Goal: Information Seeking & Learning: Learn about a topic

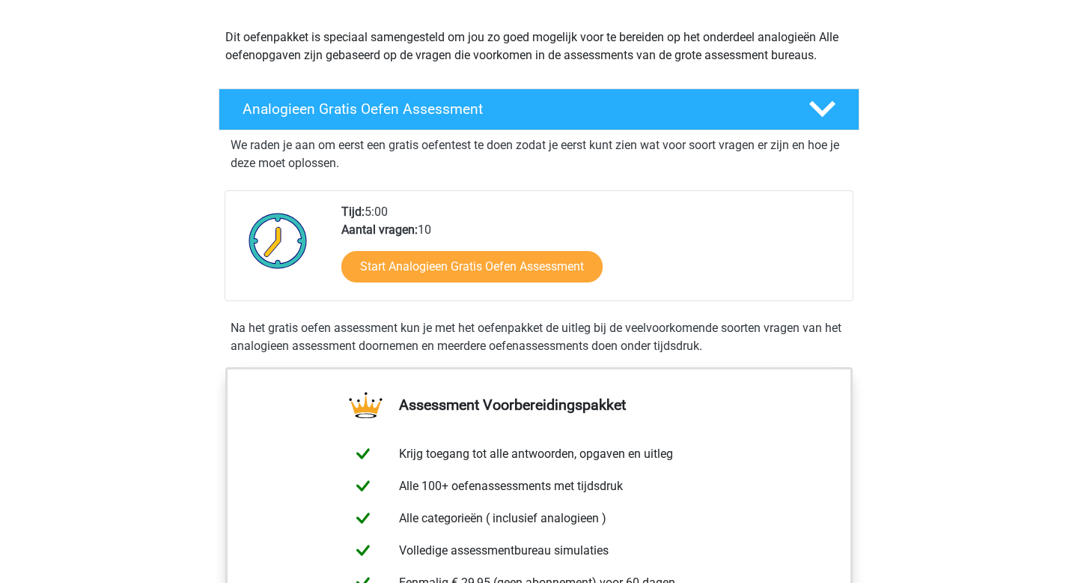
scroll to position [160, 0]
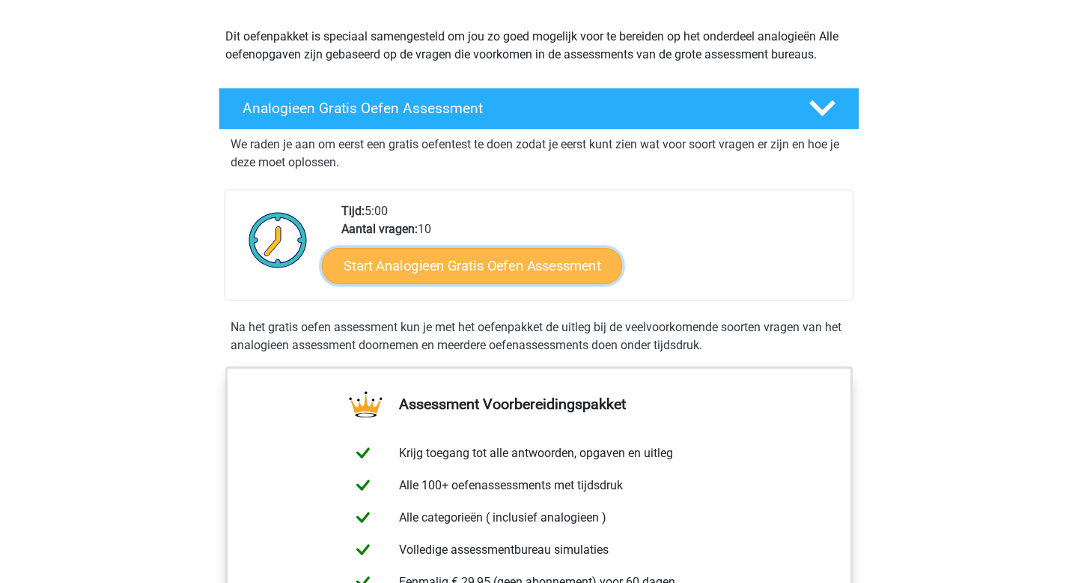
click at [467, 271] on link "Start Analogieen Gratis Oefen Assessment" at bounding box center [472, 265] width 300 height 36
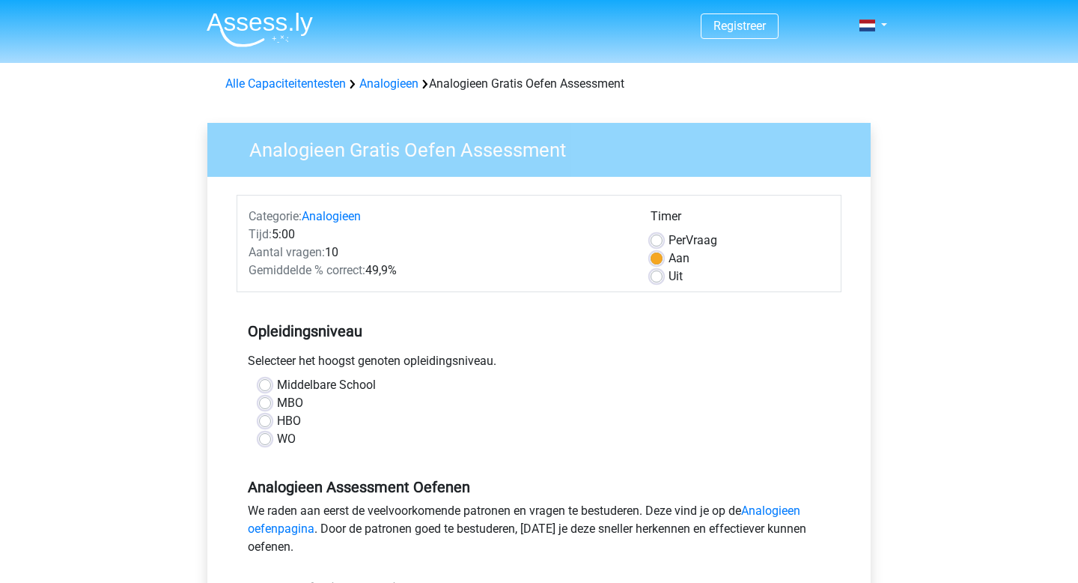
click at [277, 441] on label "WO" at bounding box center [286, 439] width 19 height 18
click at [270, 441] on input "WO" at bounding box center [265, 437] width 12 height 15
radio input "true"
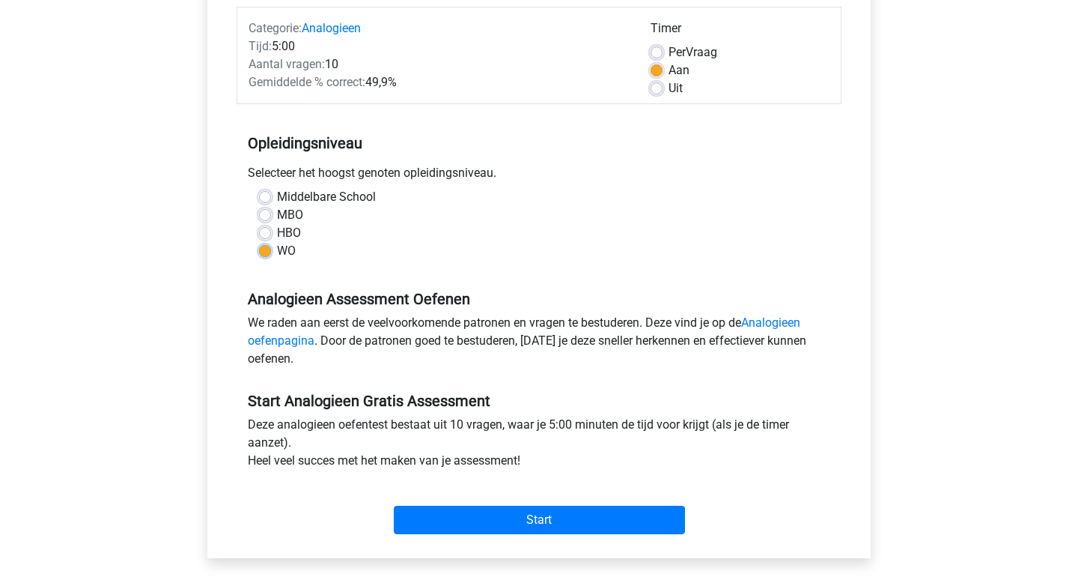
scroll to position [195, 0]
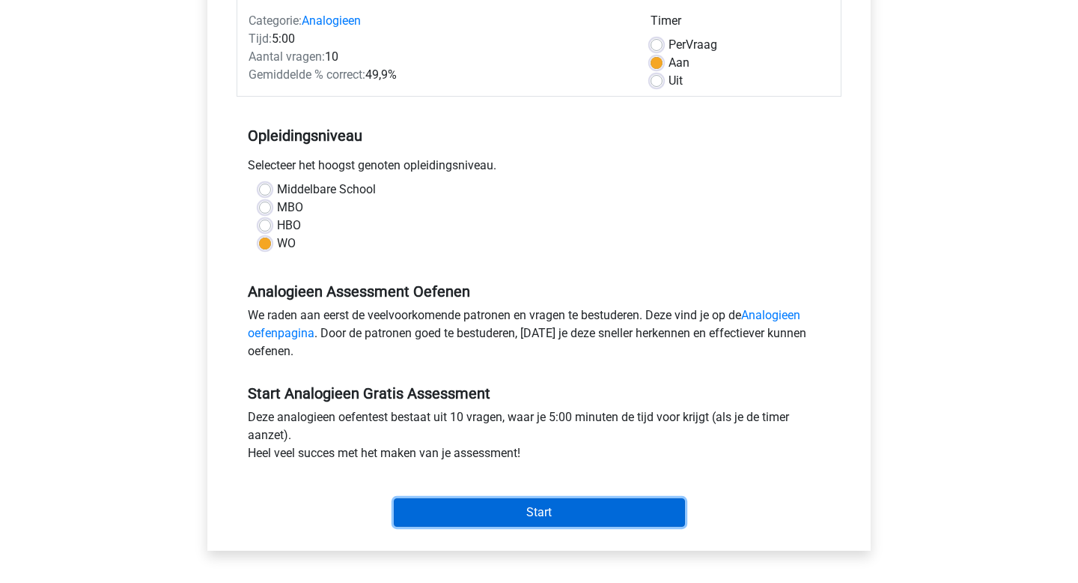
click at [443, 509] on input "Start" at bounding box center [539, 512] width 291 height 28
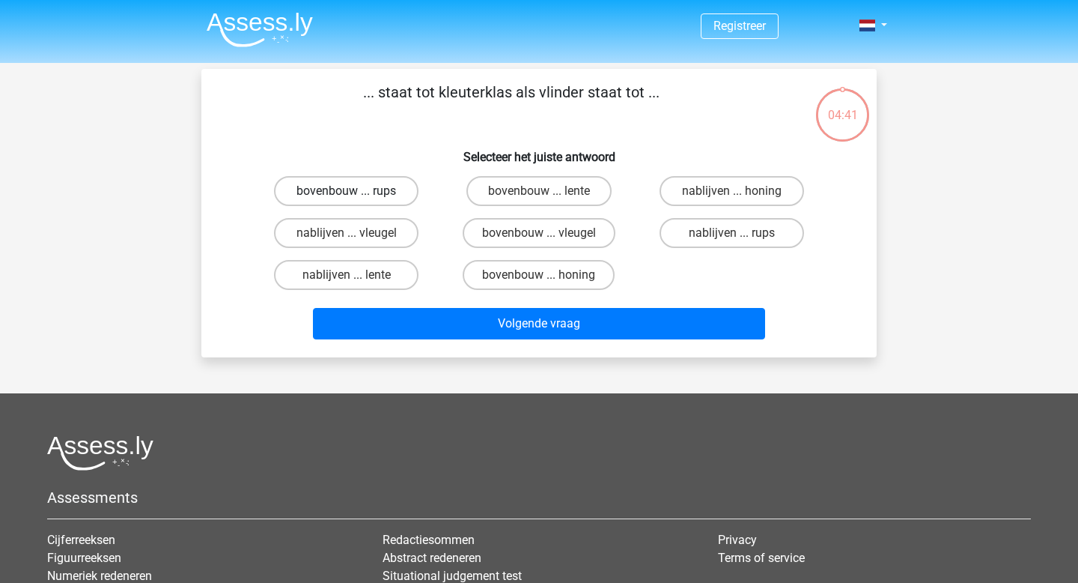
click at [378, 190] on label "bovenbouw ... rups" at bounding box center [346, 191] width 145 height 30
click at [356, 191] on input "bovenbouw ... rups" at bounding box center [352, 196] width 10 height 10
radio input "true"
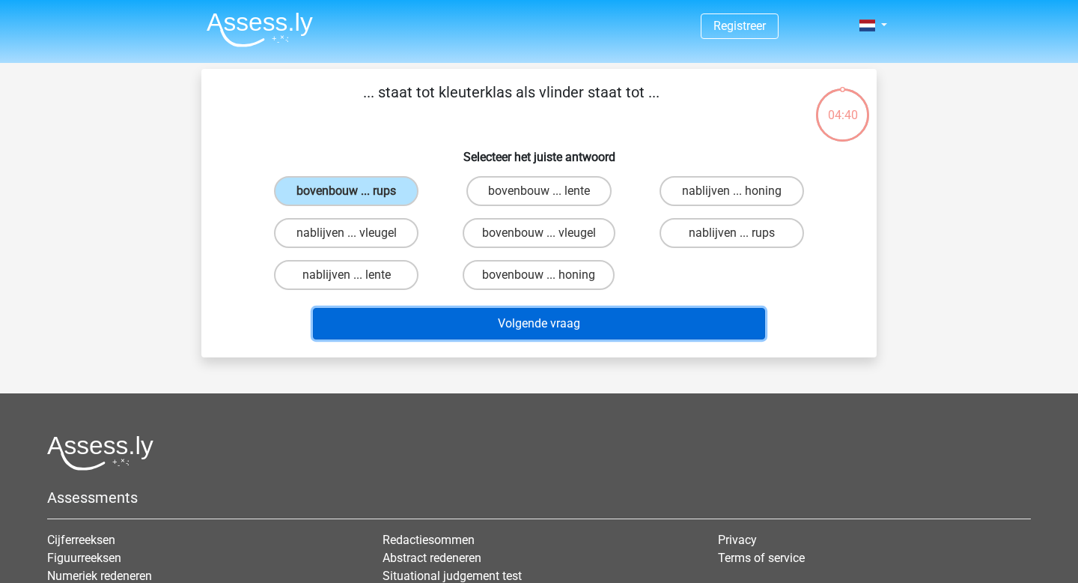
click at [421, 326] on button "Volgende vraag" at bounding box center [539, 323] width 453 height 31
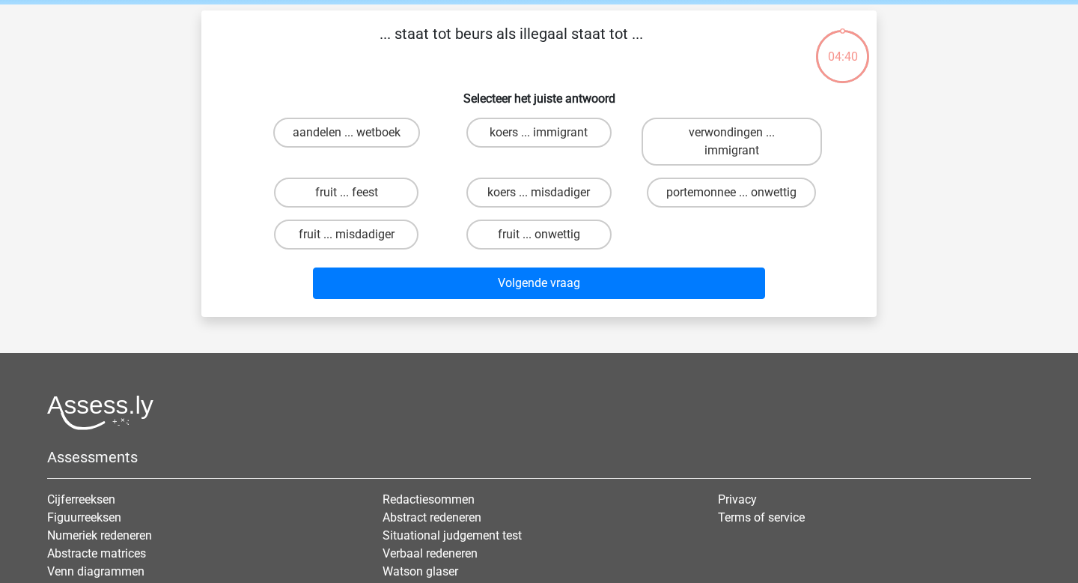
scroll to position [69, 0]
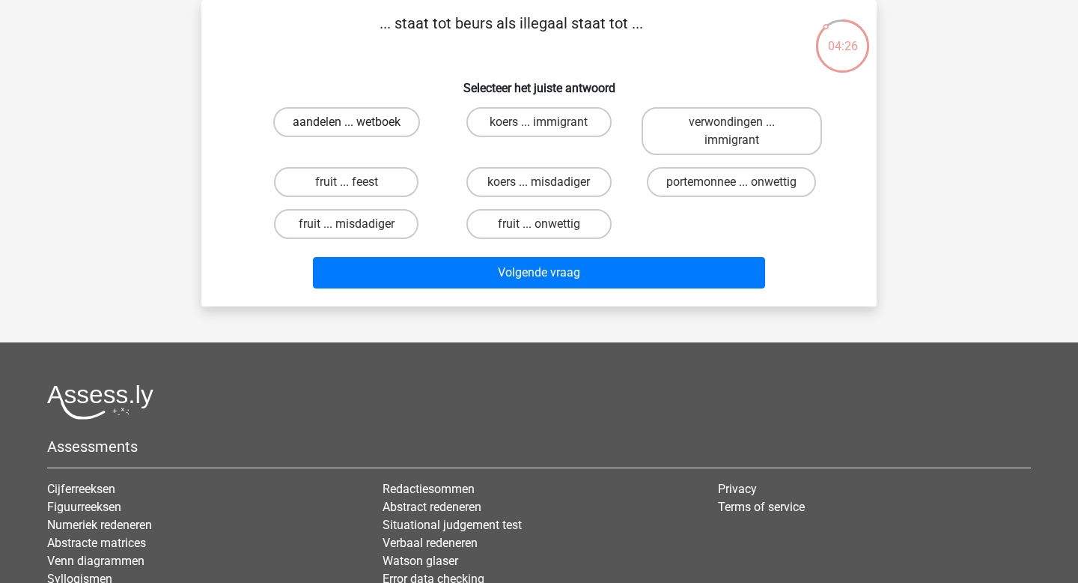
click at [335, 112] on label "aandelen ... wetboek" at bounding box center [346, 122] width 147 height 30
click at [347, 122] on input "aandelen ... wetboek" at bounding box center [352, 127] width 10 height 10
radio input "true"
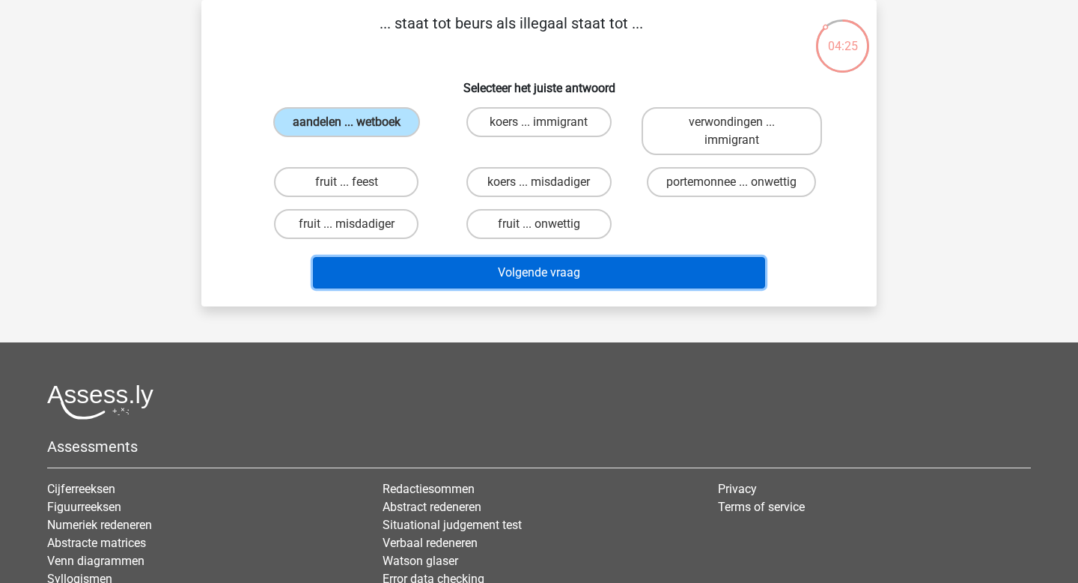
click at [428, 258] on button "Volgende vraag" at bounding box center [539, 272] width 453 height 31
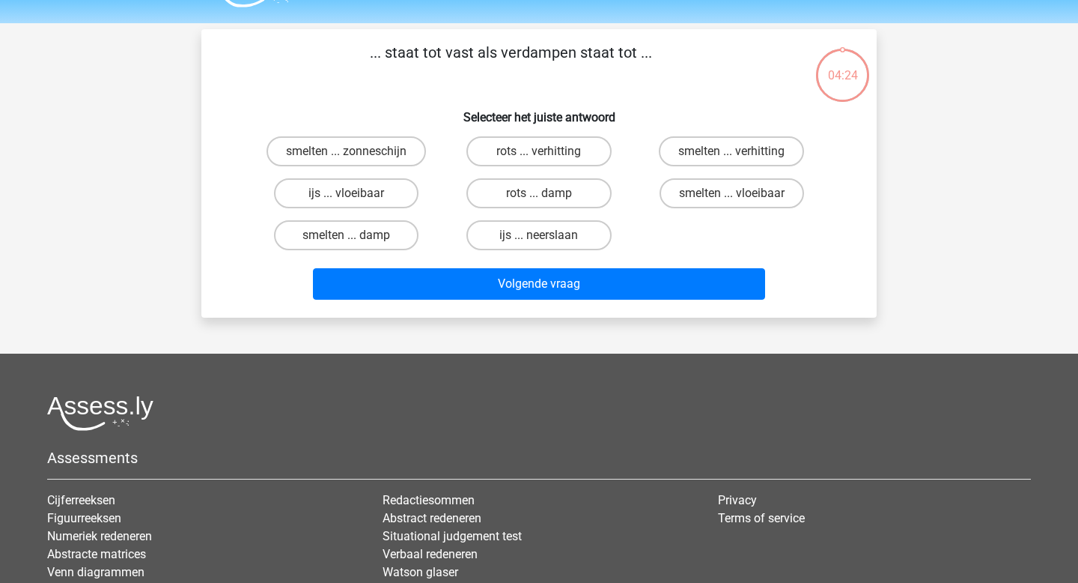
scroll to position [0, 0]
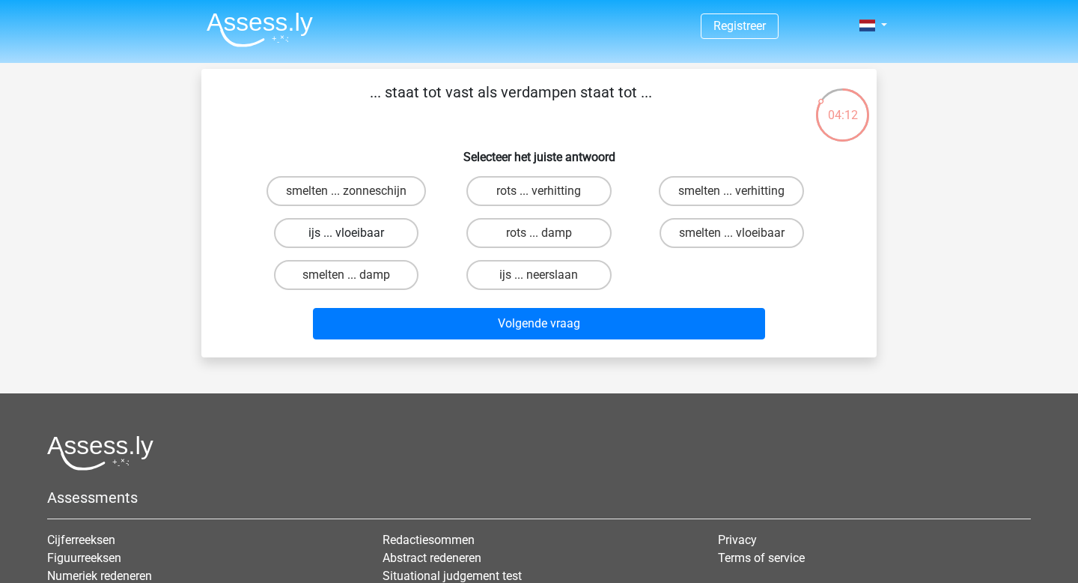
click at [353, 231] on label "ijs ... vloeibaar" at bounding box center [346, 233] width 145 height 30
click at [353, 233] on input "ijs ... vloeibaar" at bounding box center [352, 238] width 10 height 10
radio input "true"
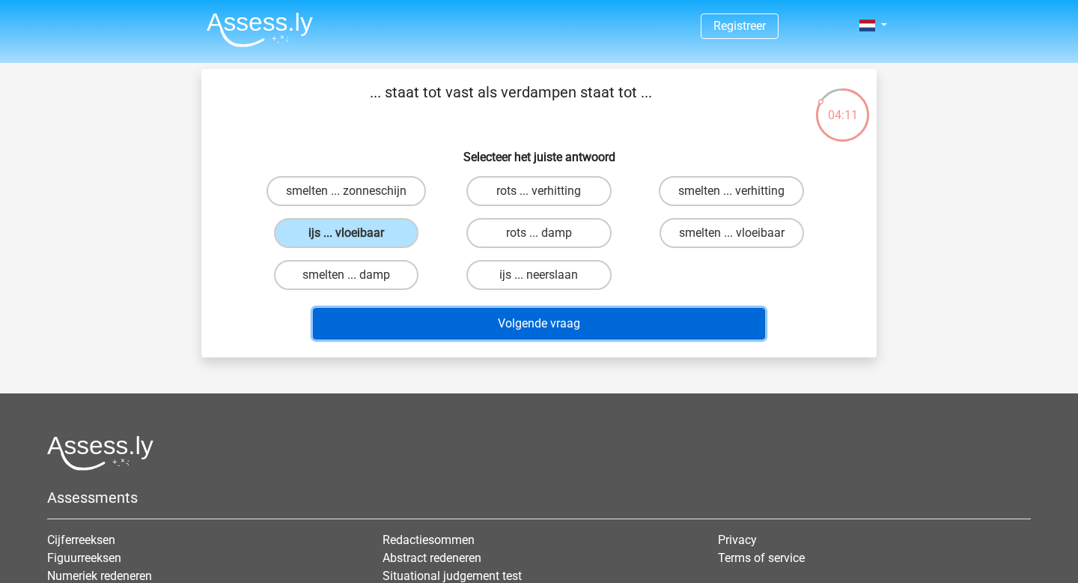
click at [374, 328] on button "Volgende vraag" at bounding box center [539, 323] width 453 height 31
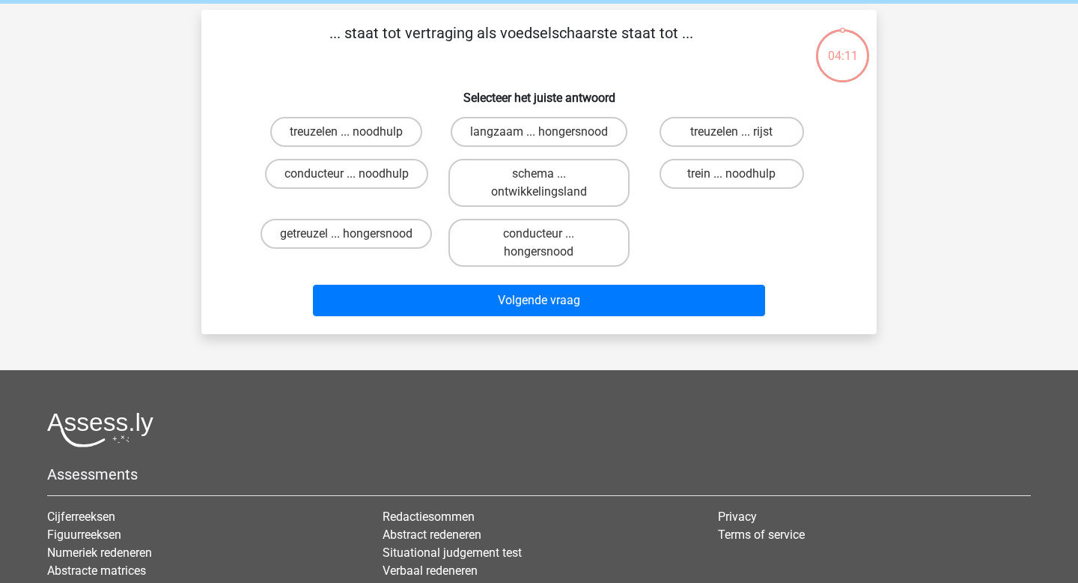
scroll to position [69, 0]
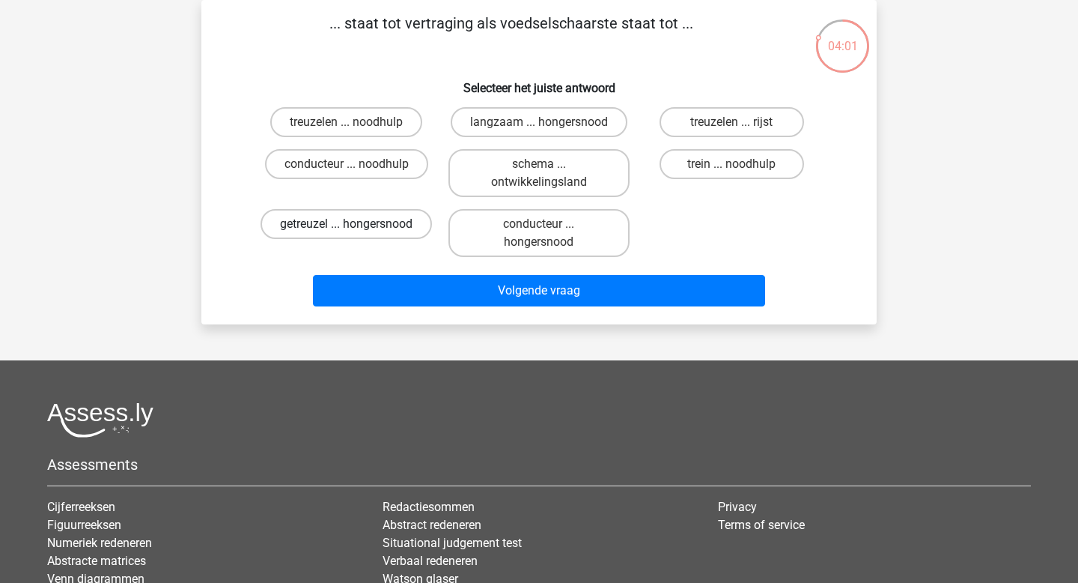
click at [380, 226] on label "getreuzel ... hongersnood" at bounding box center [346, 224] width 171 height 30
click at [356, 226] on input "getreuzel ... hongersnood" at bounding box center [352, 229] width 10 height 10
radio input "true"
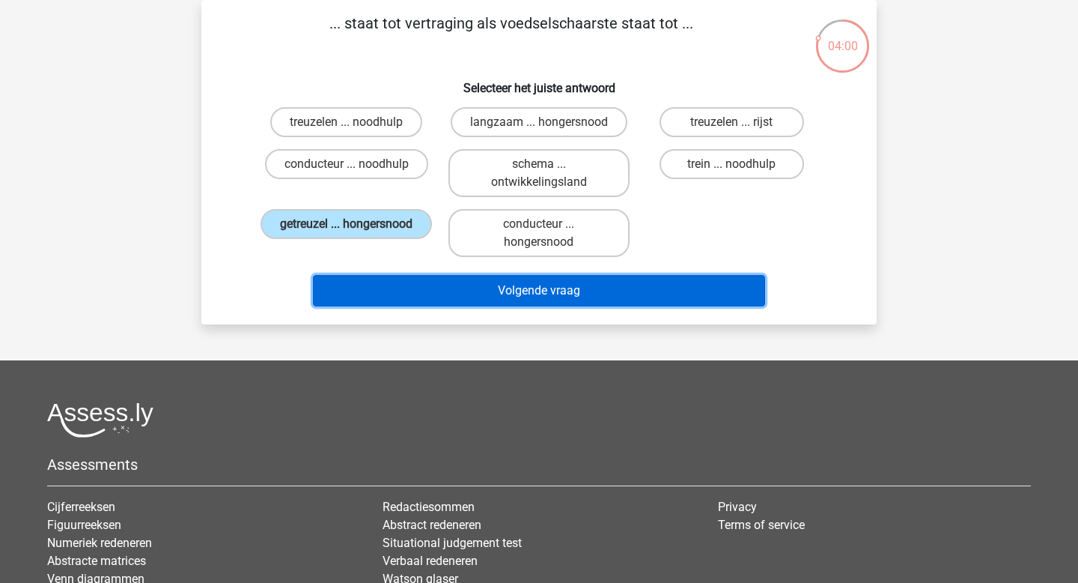
click at [384, 282] on button "Volgende vraag" at bounding box center [539, 290] width 453 height 31
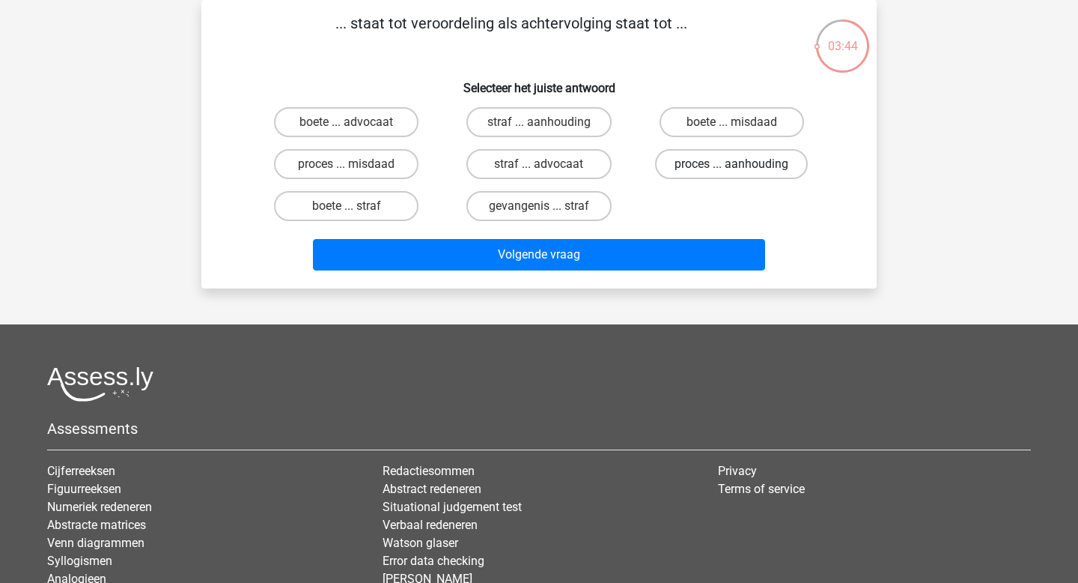
click at [690, 174] on label "proces ... aanhouding" at bounding box center [731, 164] width 153 height 30
click at [732, 174] on input "proces ... aanhouding" at bounding box center [737, 169] width 10 height 10
radio input "true"
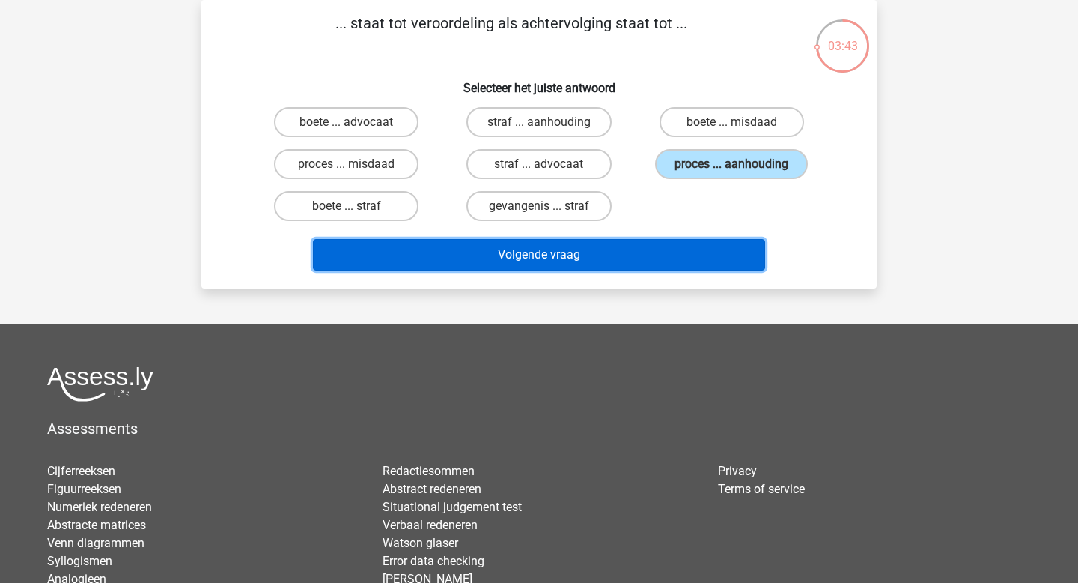
click at [679, 264] on button "Volgende vraag" at bounding box center [539, 254] width 453 height 31
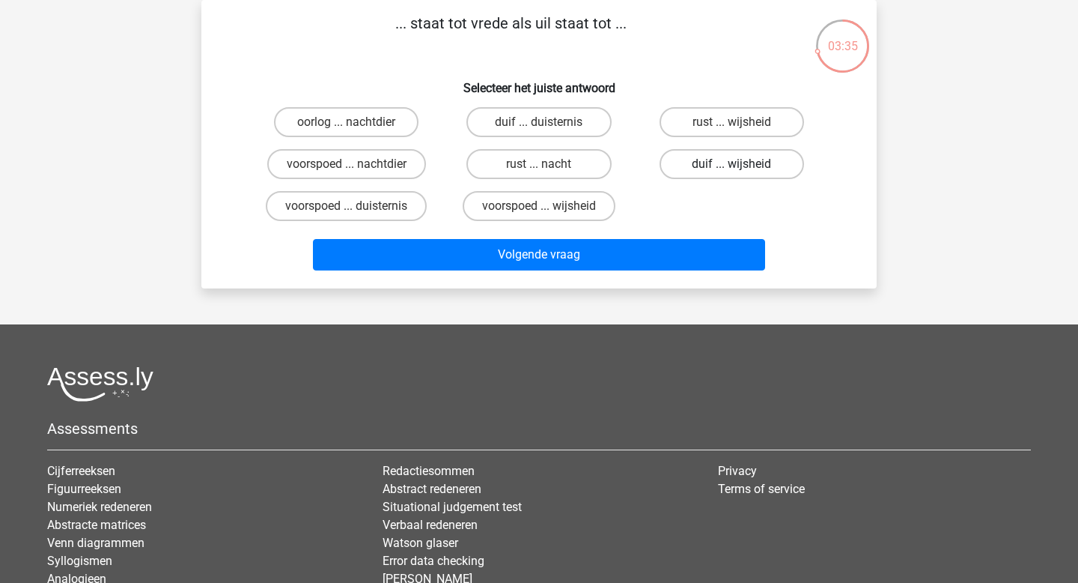
click at [729, 171] on label "duif ... wijsheid" at bounding box center [732, 164] width 145 height 30
click at [732, 171] on input "duif ... wijsheid" at bounding box center [737, 169] width 10 height 10
radio input "true"
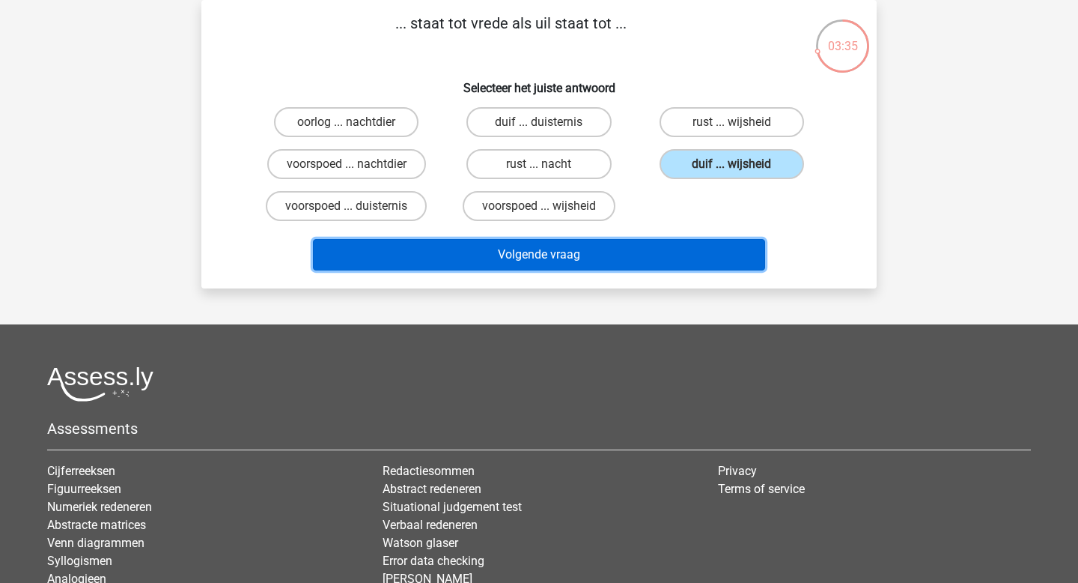
click at [677, 267] on button "Volgende vraag" at bounding box center [539, 254] width 453 height 31
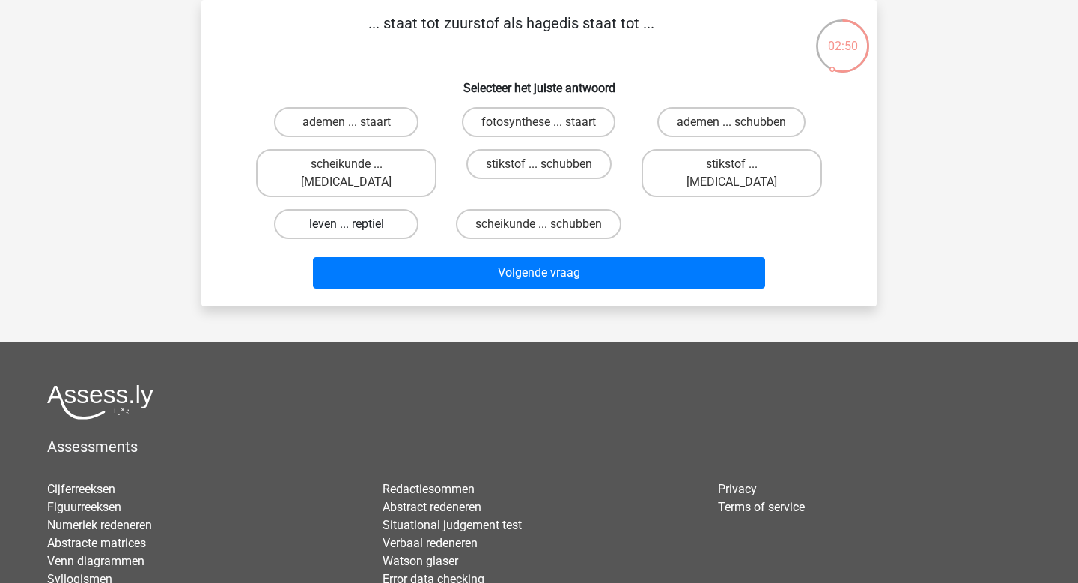
click at [377, 209] on label "leven ... reptiel" at bounding box center [346, 224] width 145 height 30
click at [356, 224] on input "leven ... reptiel" at bounding box center [352, 229] width 10 height 10
radio input "true"
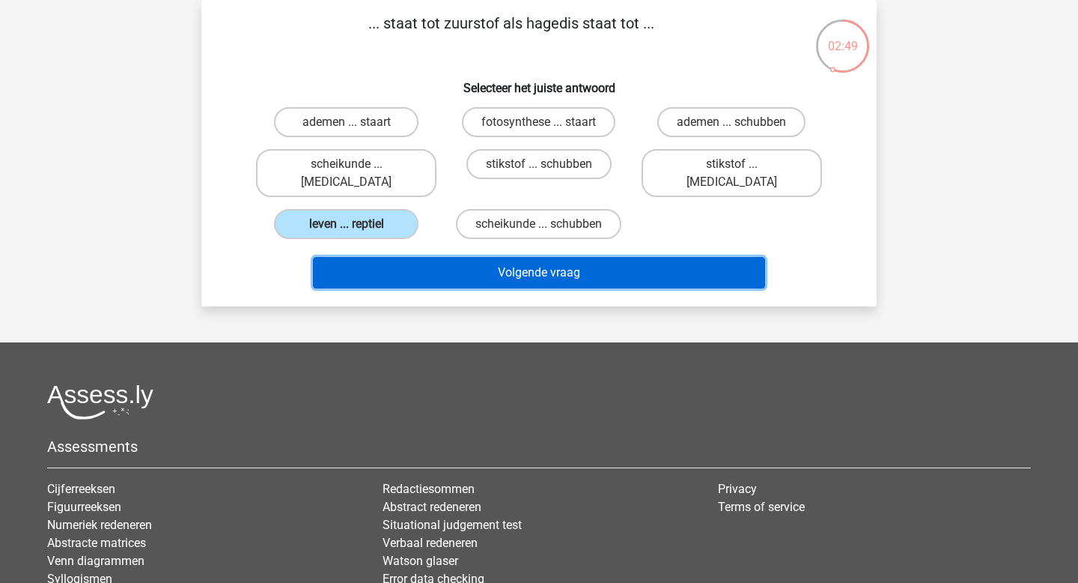
click at [405, 257] on button "Volgende vraag" at bounding box center [539, 272] width 453 height 31
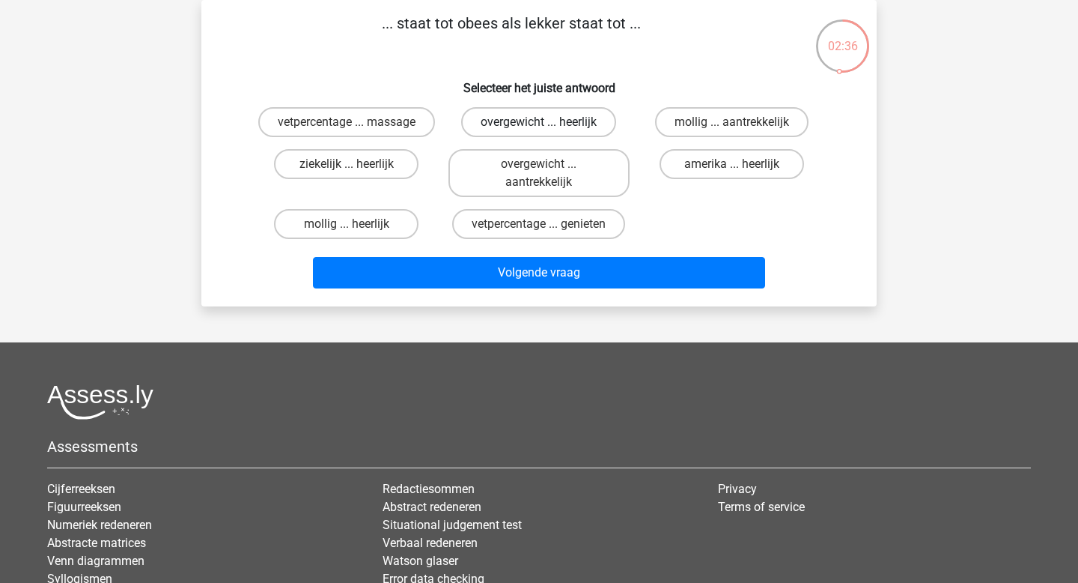
click at [556, 121] on label "overgewicht ... heerlijk" at bounding box center [538, 122] width 155 height 30
click at [549, 122] on input "overgewicht ... heerlijk" at bounding box center [544, 127] width 10 height 10
radio input "true"
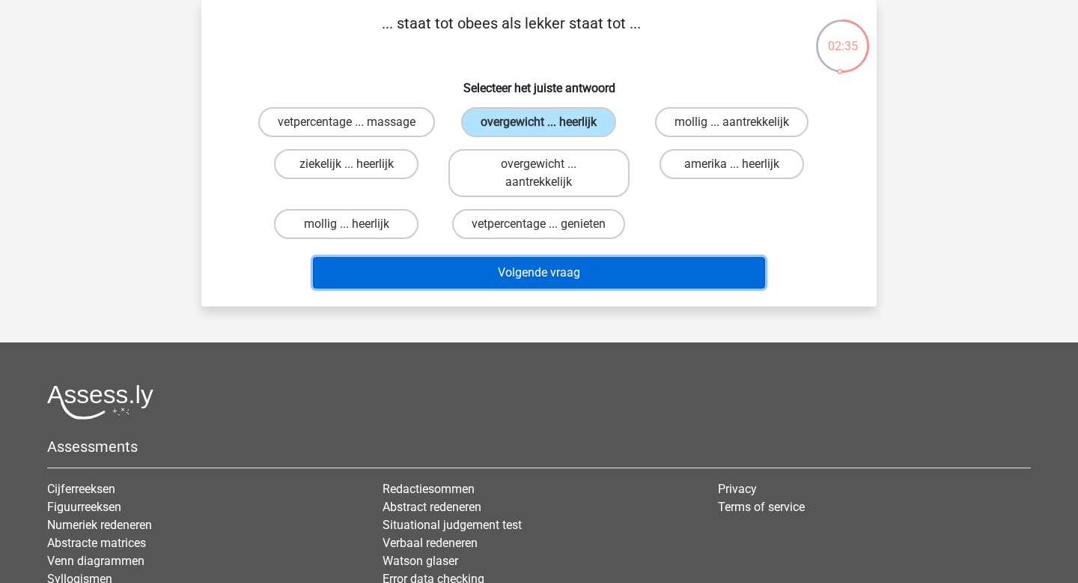
click at [564, 280] on button "Volgende vraag" at bounding box center [539, 272] width 453 height 31
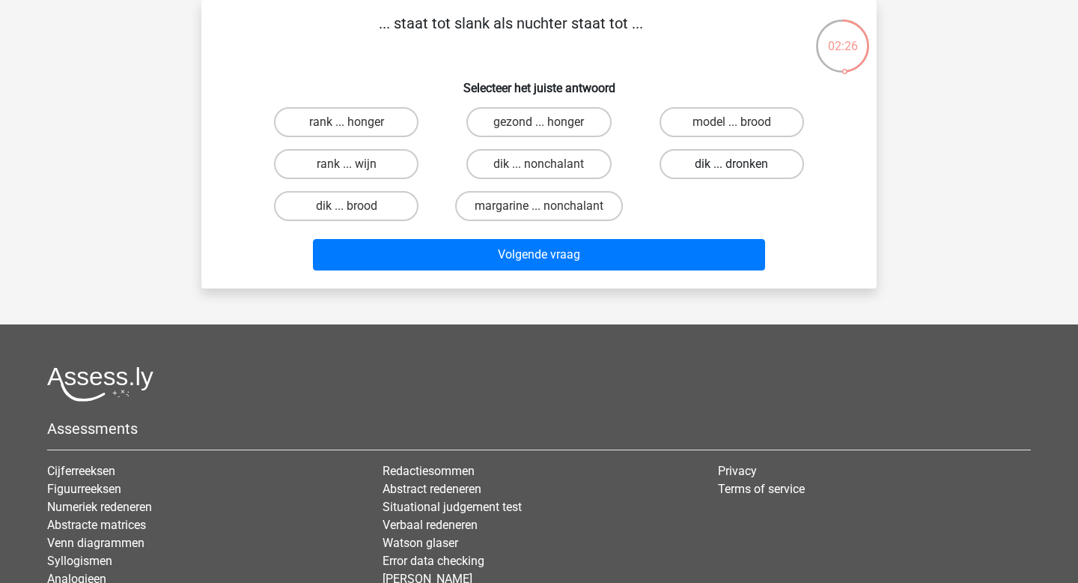
click at [713, 167] on label "dik ... dronken" at bounding box center [732, 164] width 145 height 30
click at [732, 167] on input "dik ... dronken" at bounding box center [737, 169] width 10 height 10
radio input "true"
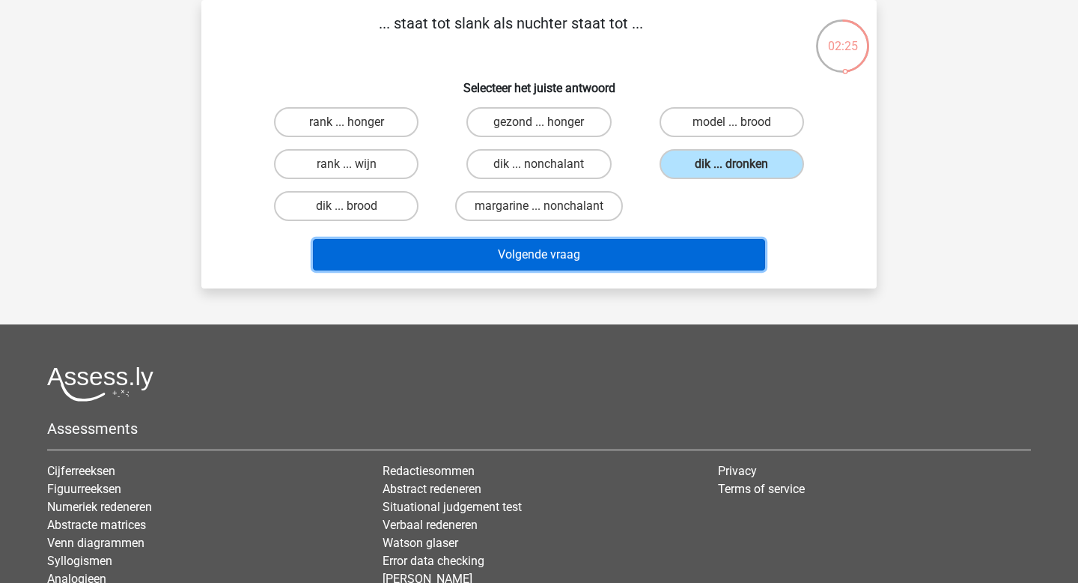
click at [652, 261] on button "Volgende vraag" at bounding box center [539, 254] width 453 height 31
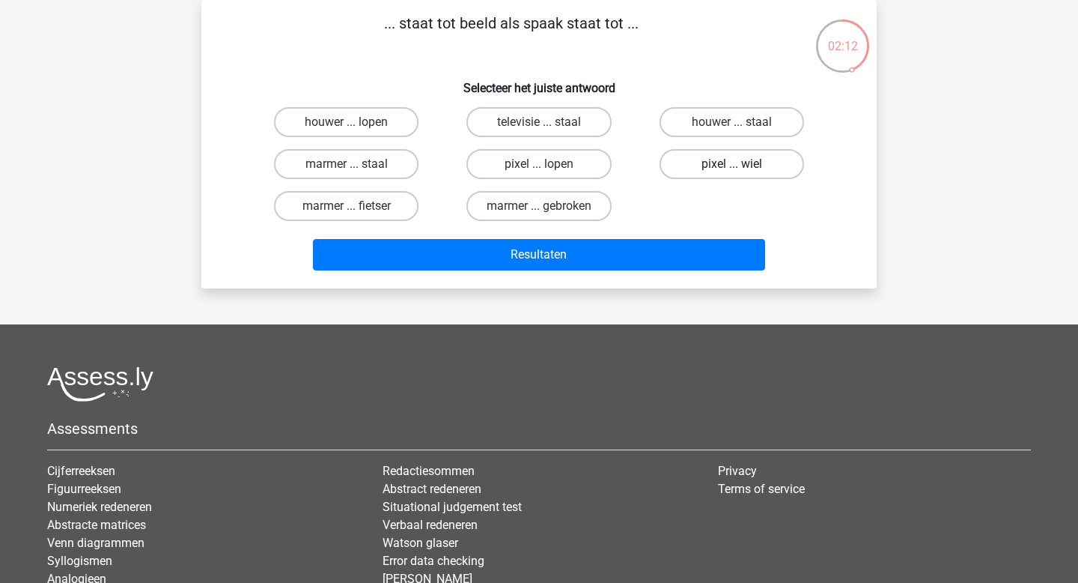
click at [710, 170] on label "pixel ... wiel" at bounding box center [732, 164] width 145 height 30
click at [732, 170] on input "pixel ... wiel" at bounding box center [737, 169] width 10 height 10
radio input "true"
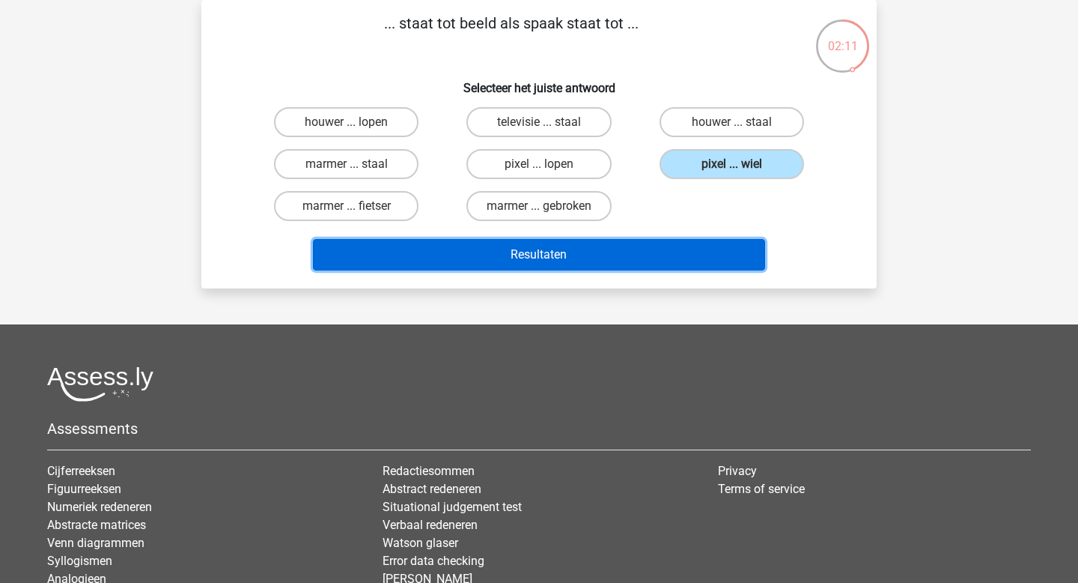
click at [676, 243] on button "Resultaten" at bounding box center [539, 254] width 453 height 31
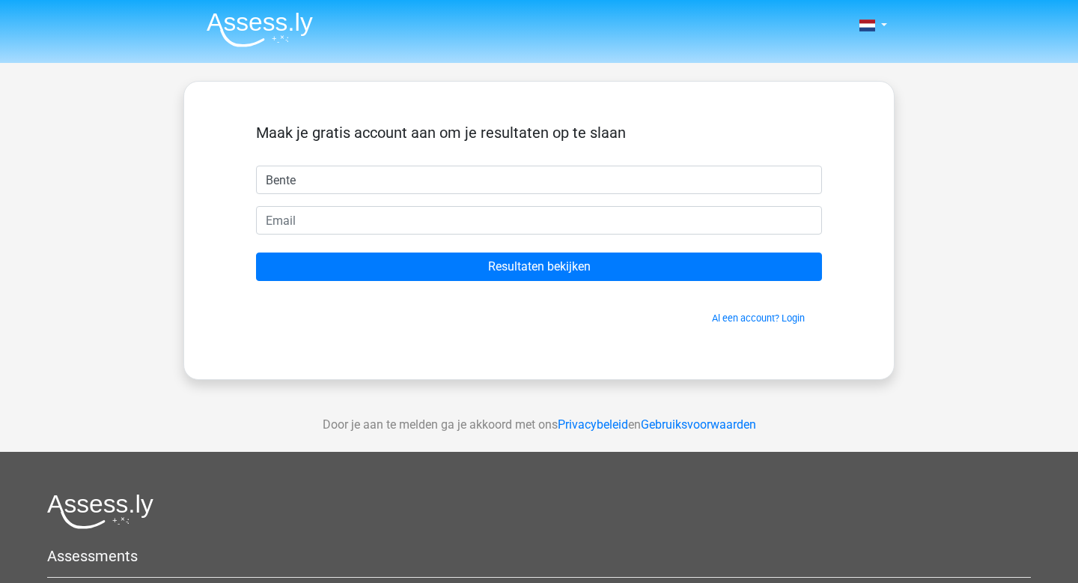
type input "Bente"
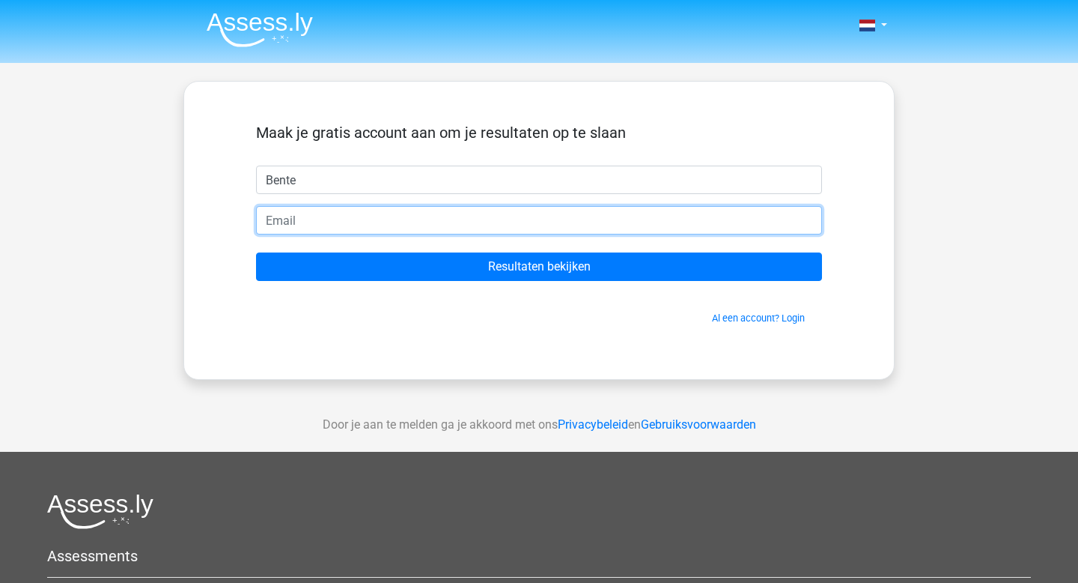
click at [619, 222] on input "email" at bounding box center [539, 220] width 566 height 28
type input "[EMAIL_ADDRESS][DOMAIN_NAME]"
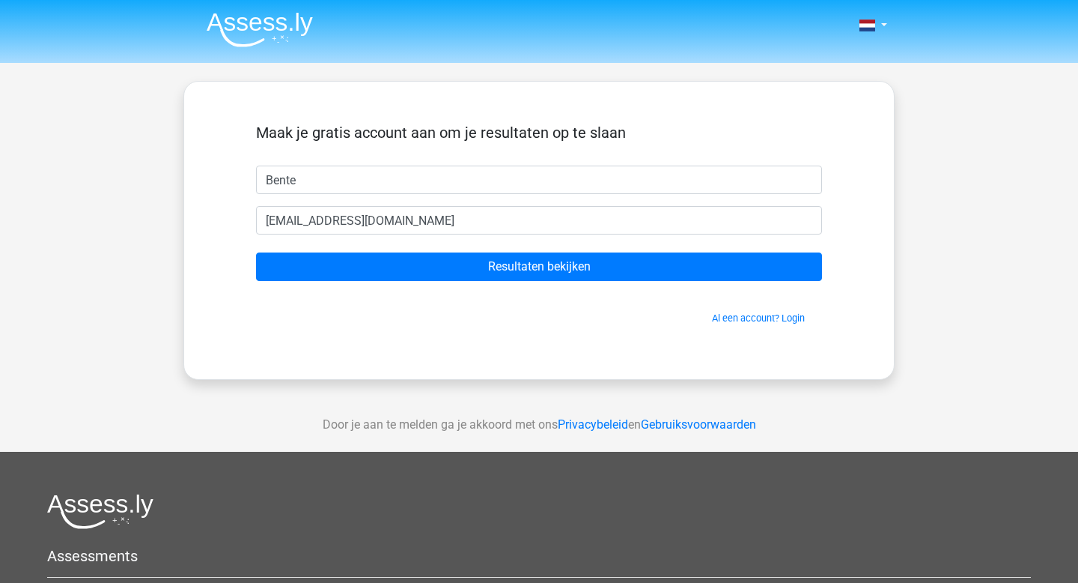
click at [475, 282] on form "Maak je gratis account aan om je resultaten op te slaan Bente benteverkerk@gmai…" at bounding box center [539, 224] width 566 height 201
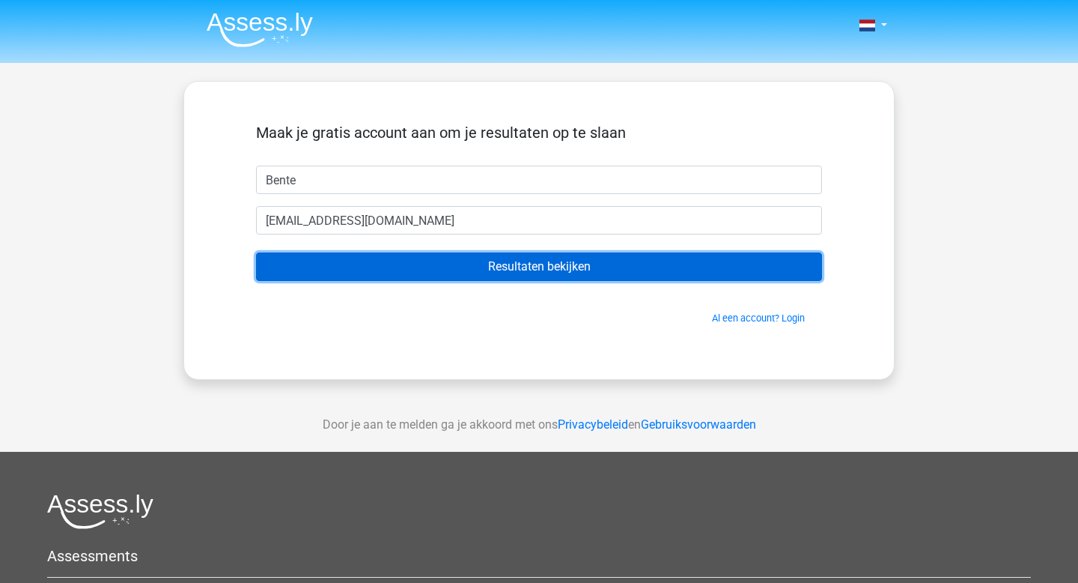
click at [488, 268] on input "Resultaten bekijken" at bounding box center [539, 266] width 566 height 28
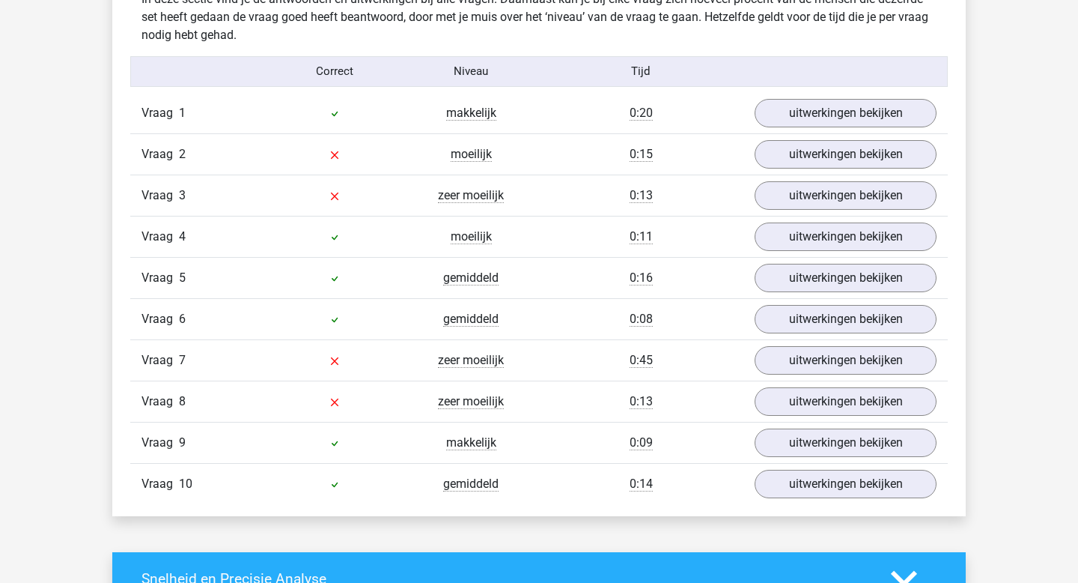
scroll to position [1206, 0]
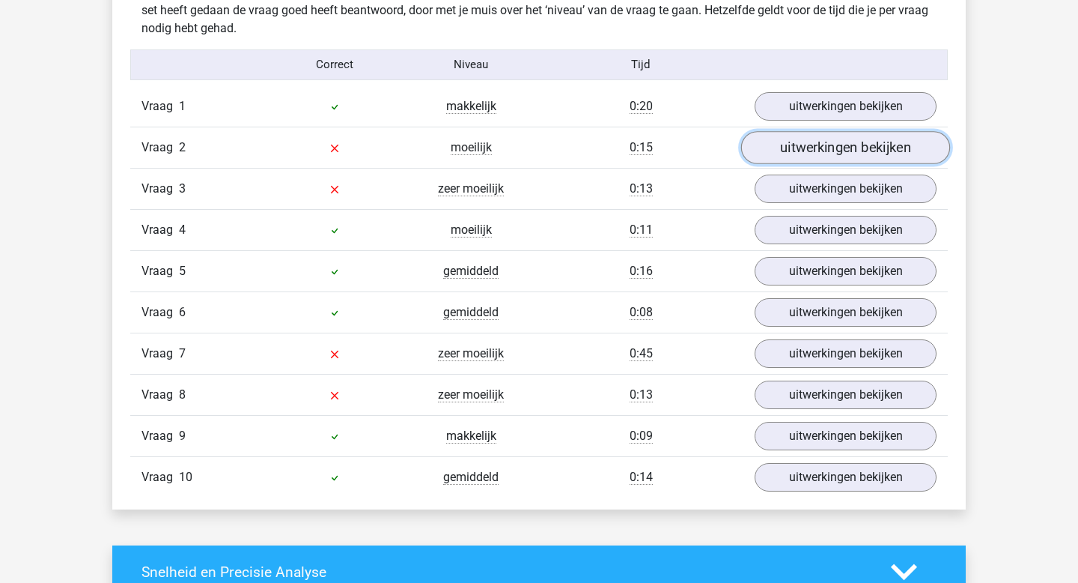
click at [802, 156] on link "uitwerkingen bekijken" at bounding box center [845, 147] width 209 height 33
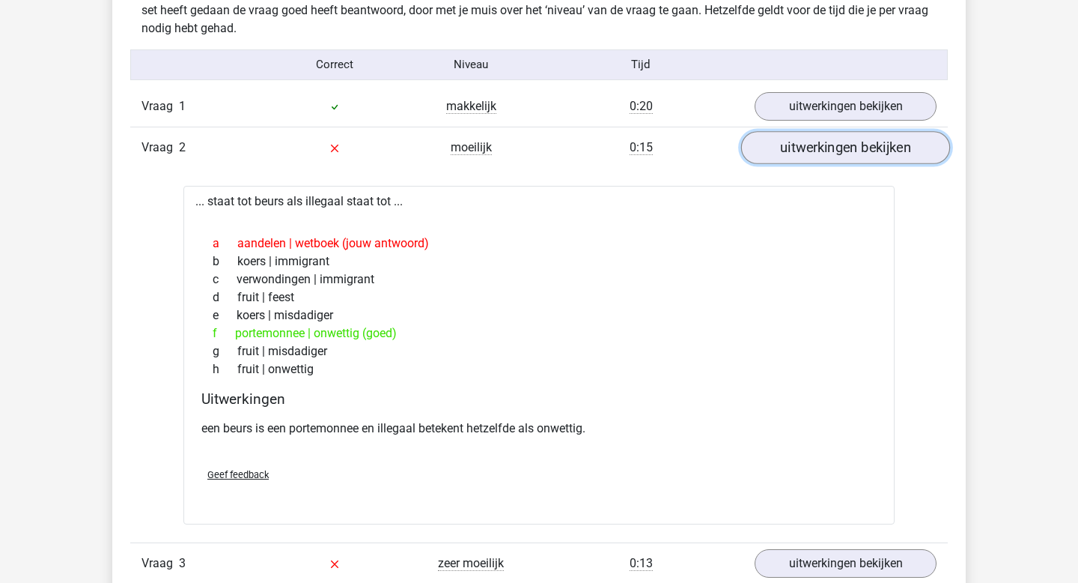
click at [790, 145] on link "uitwerkingen bekijken" at bounding box center [845, 147] width 209 height 33
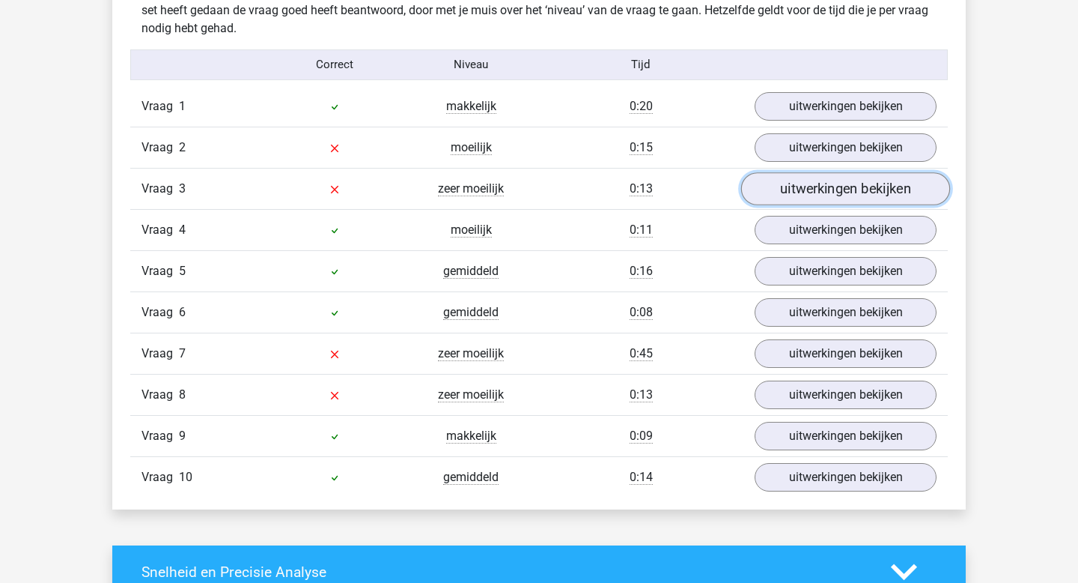
click at [807, 180] on link "uitwerkingen bekijken" at bounding box center [845, 188] width 209 height 33
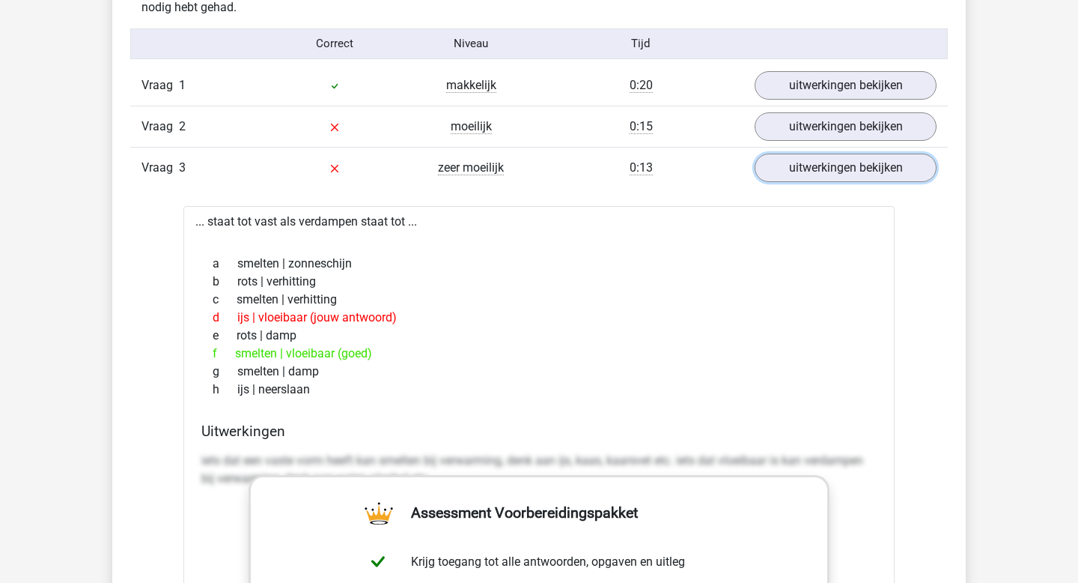
scroll to position [1217, 0]
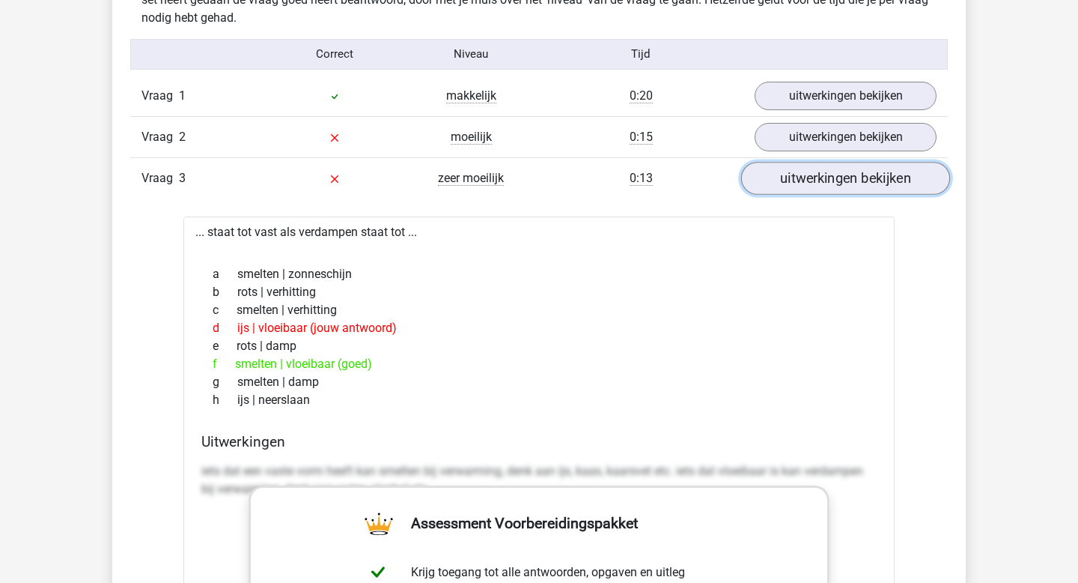
click at [792, 177] on link "uitwerkingen bekijken" at bounding box center [845, 178] width 209 height 33
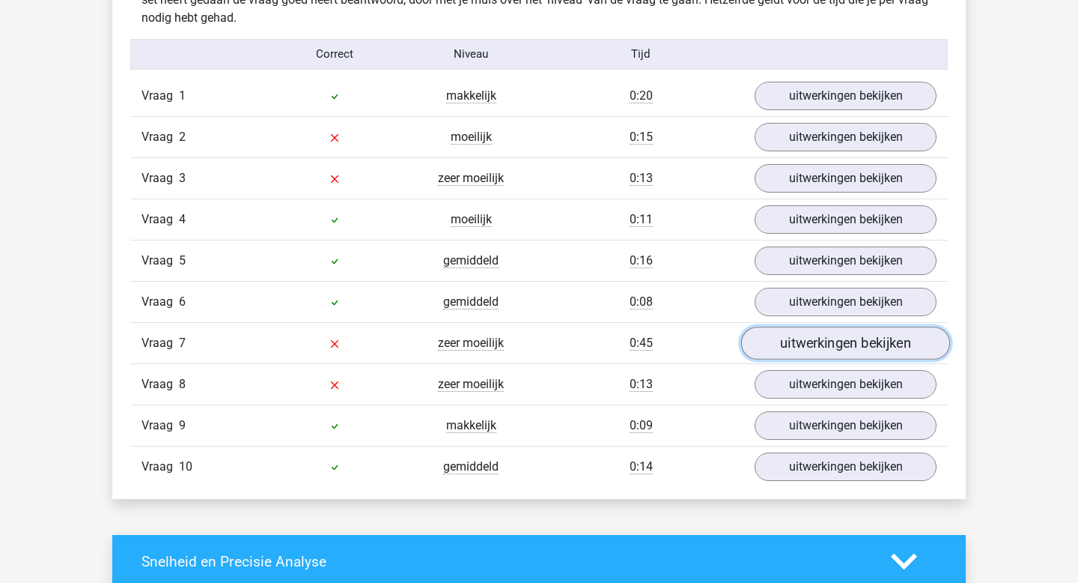
click at [783, 342] on link "uitwerkingen bekijken" at bounding box center [845, 343] width 209 height 33
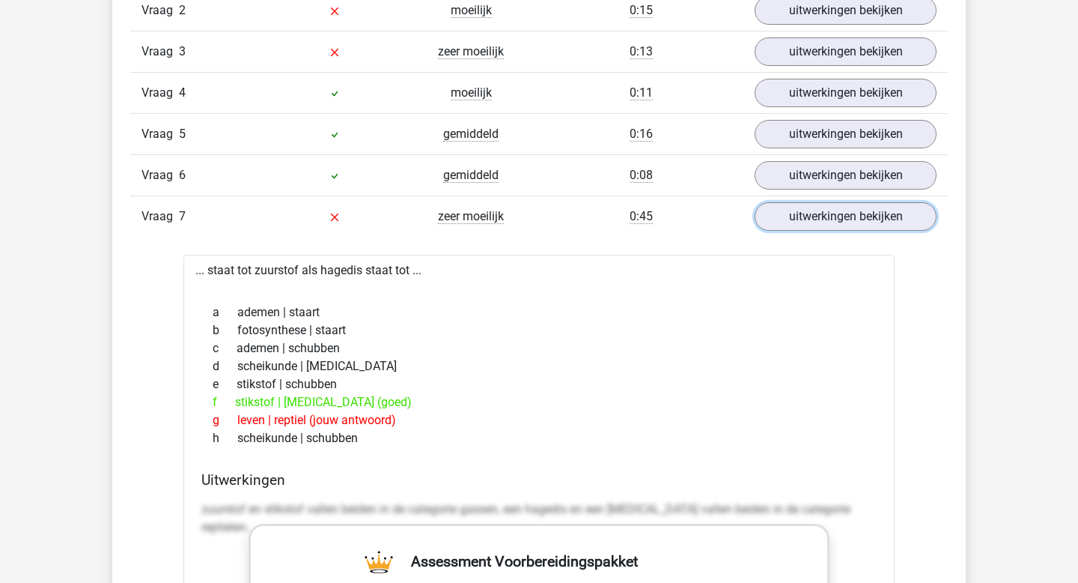
scroll to position [1347, 0]
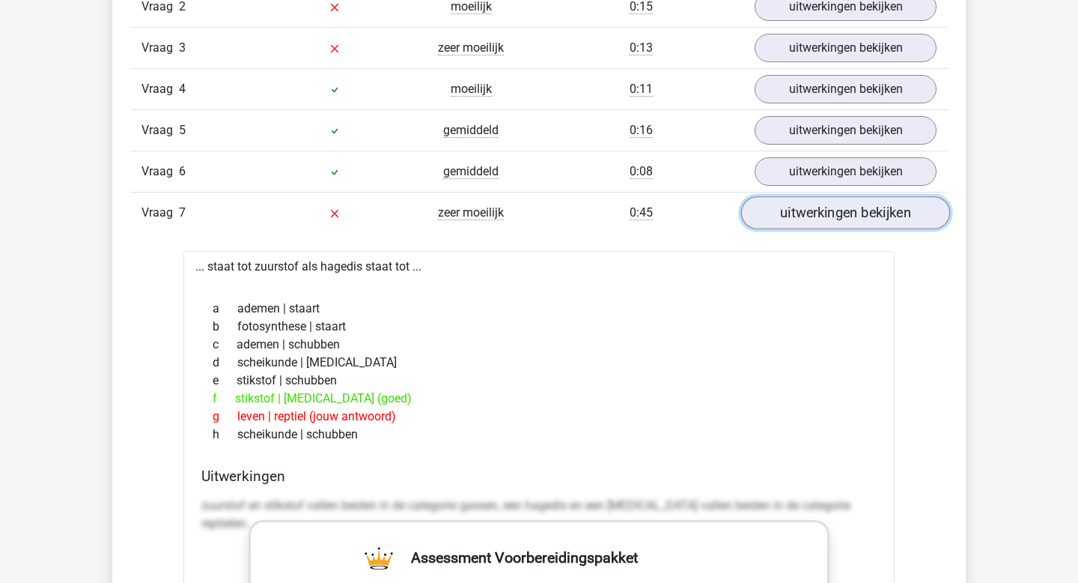
click at [814, 207] on link "uitwerkingen bekijken" at bounding box center [845, 212] width 209 height 33
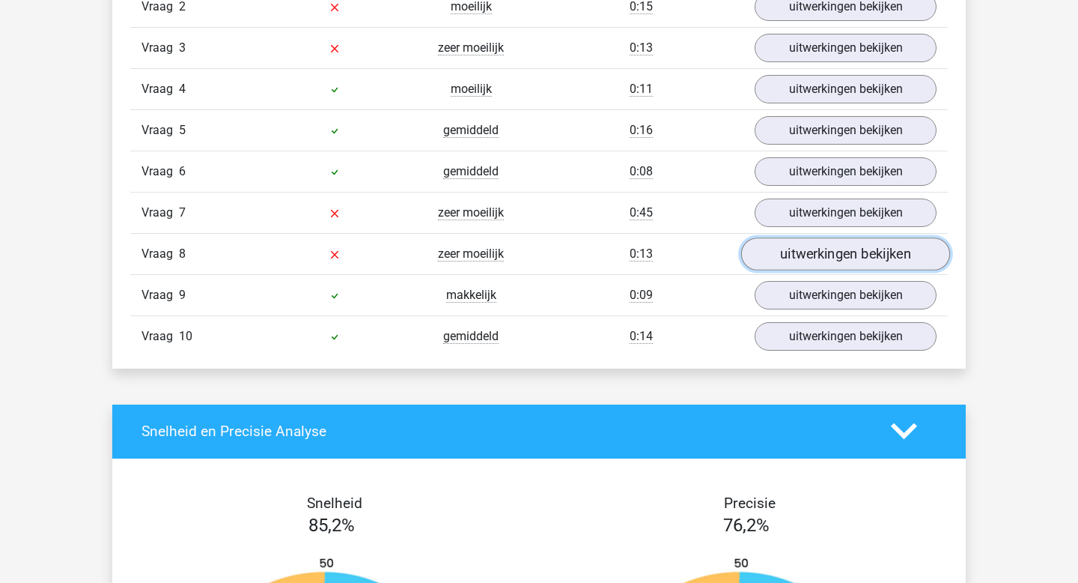
click at [806, 254] on link "uitwerkingen bekijken" at bounding box center [845, 253] width 209 height 33
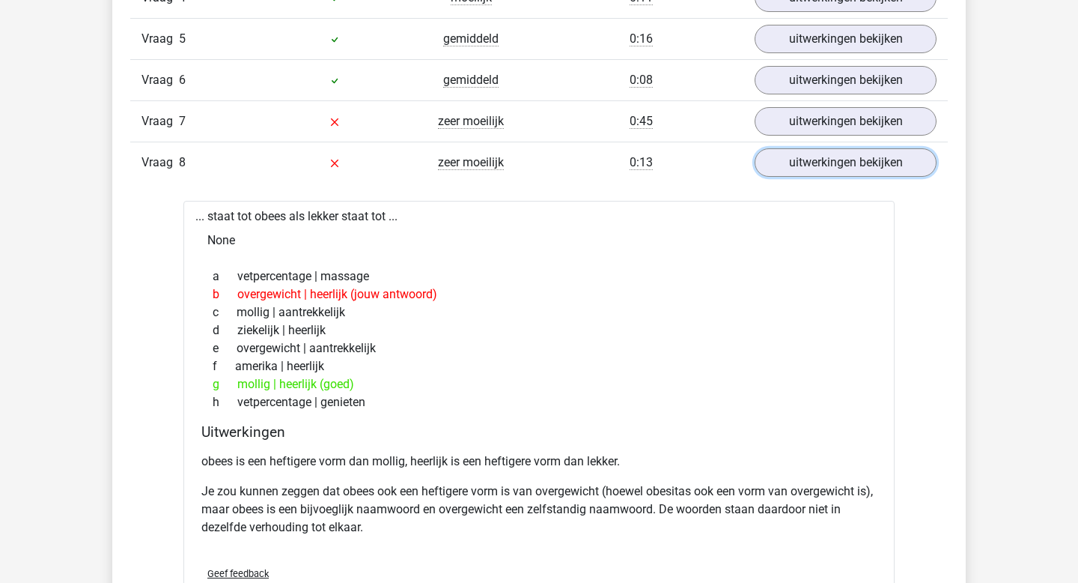
scroll to position [1442, 0]
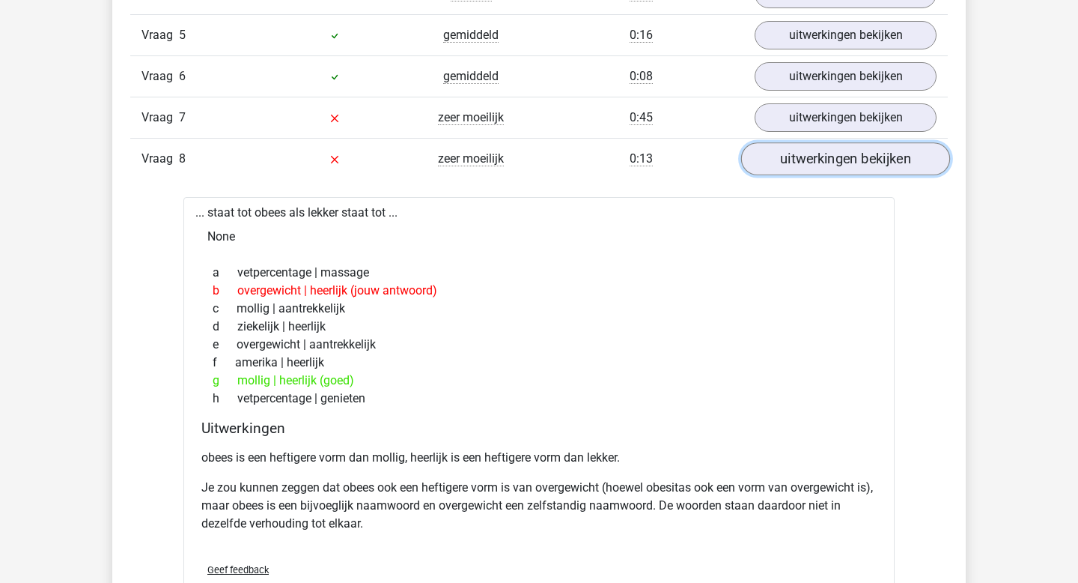
click at [811, 171] on link "uitwerkingen bekijken" at bounding box center [845, 158] width 209 height 33
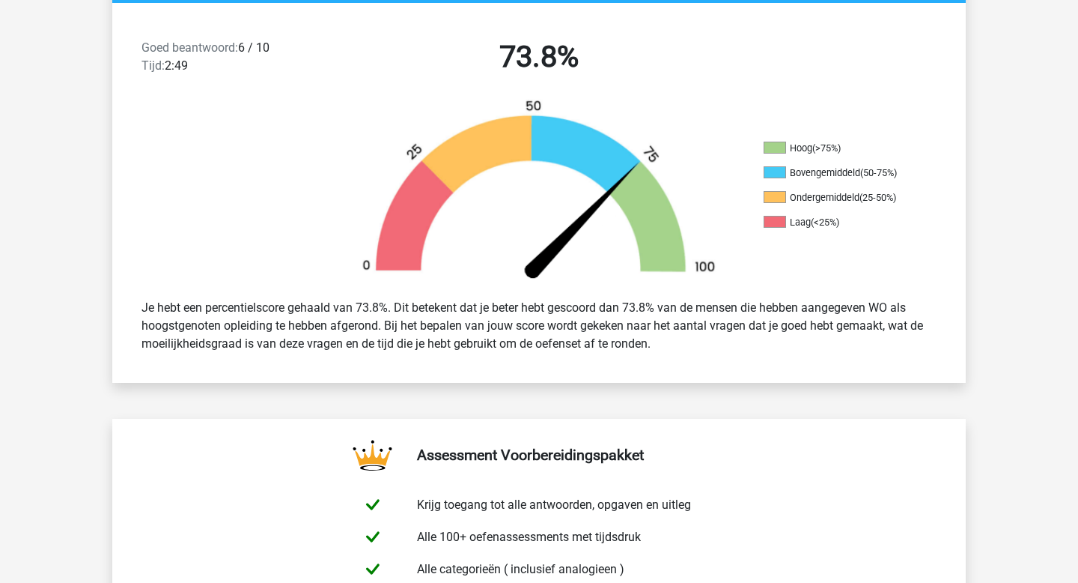
scroll to position [0, 0]
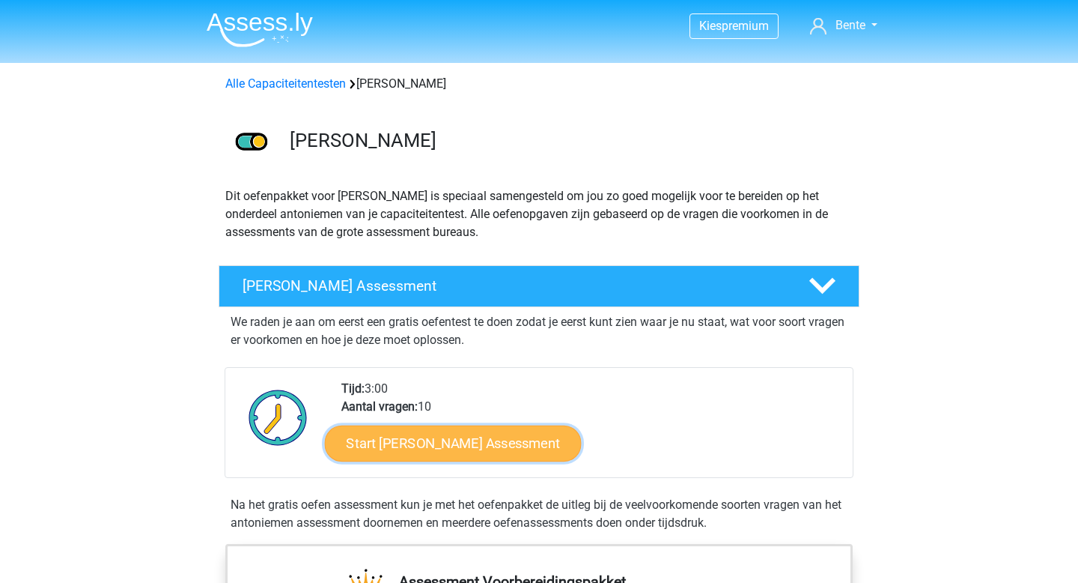
click at [468, 444] on link "Start Antoniemen Gratis Oefen Assessment" at bounding box center [453, 443] width 257 height 36
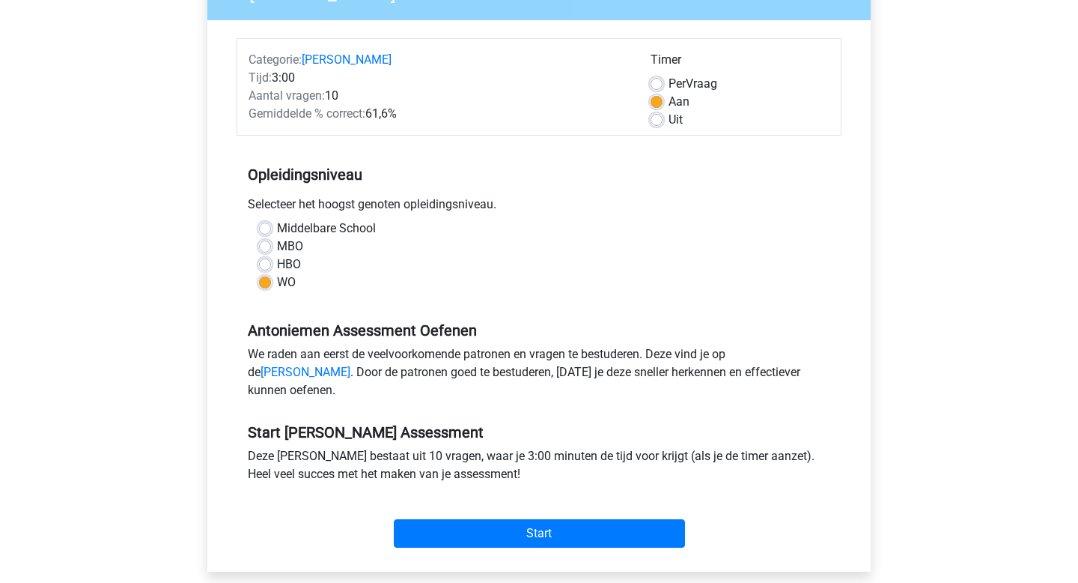
scroll to position [181, 0]
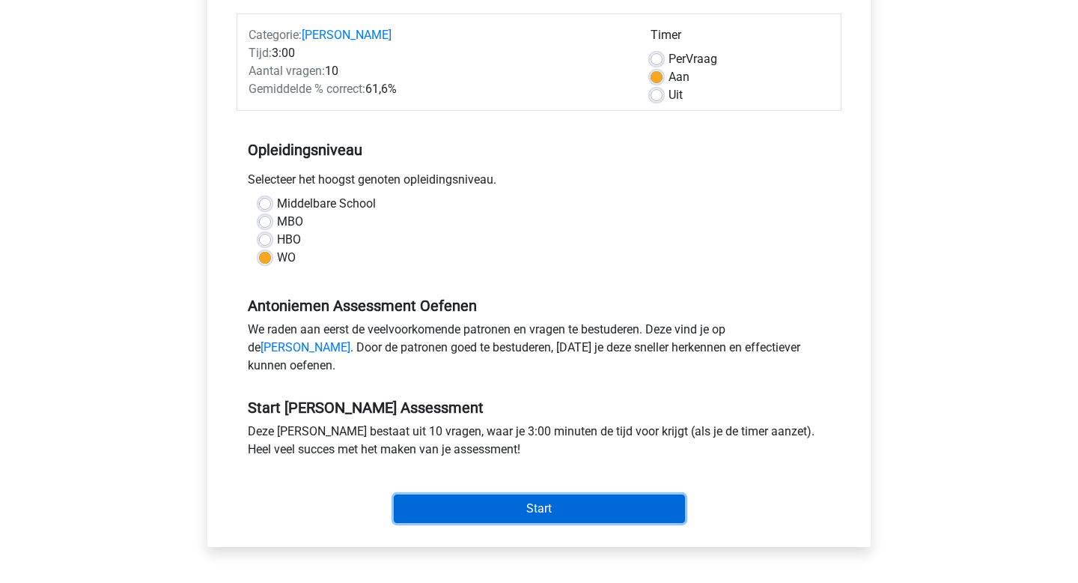
click at [479, 523] on input "Start" at bounding box center [539, 508] width 291 height 28
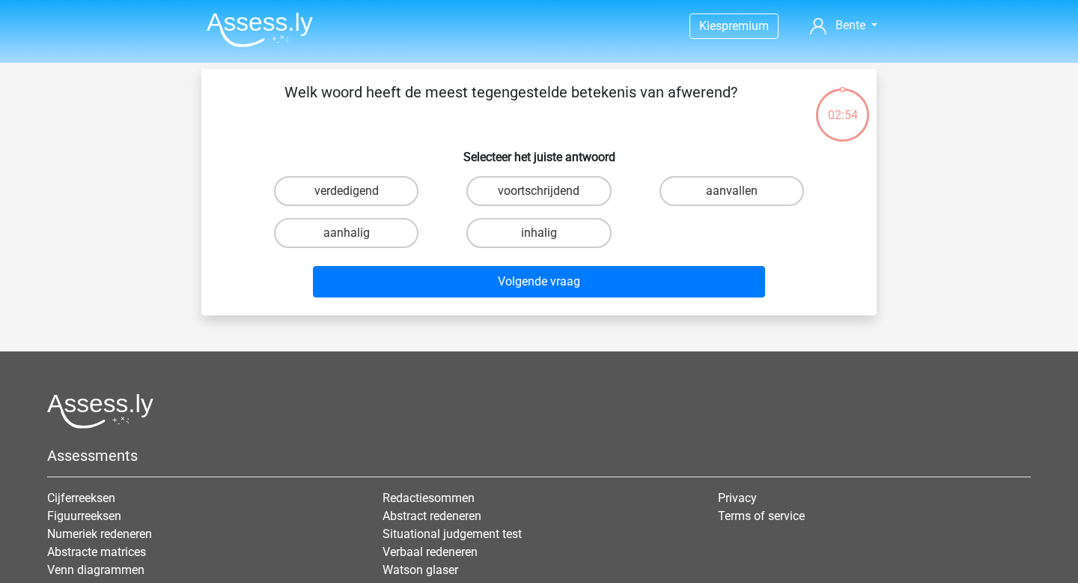
click at [352, 239] on input "aanhalig" at bounding box center [352, 238] width 10 height 10
radio input "true"
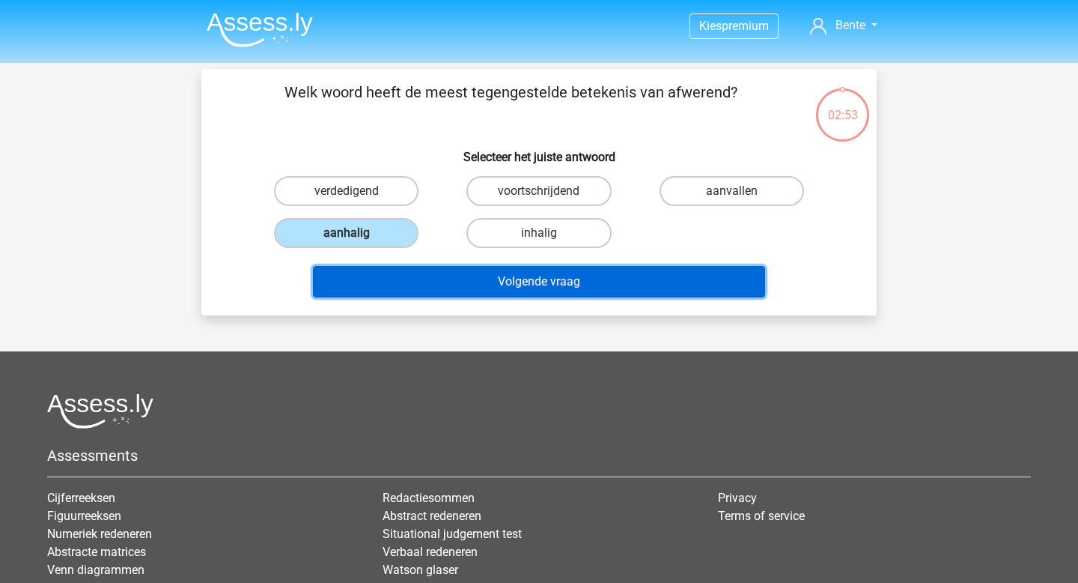
click at [409, 287] on button "Volgende vraag" at bounding box center [539, 281] width 453 height 31
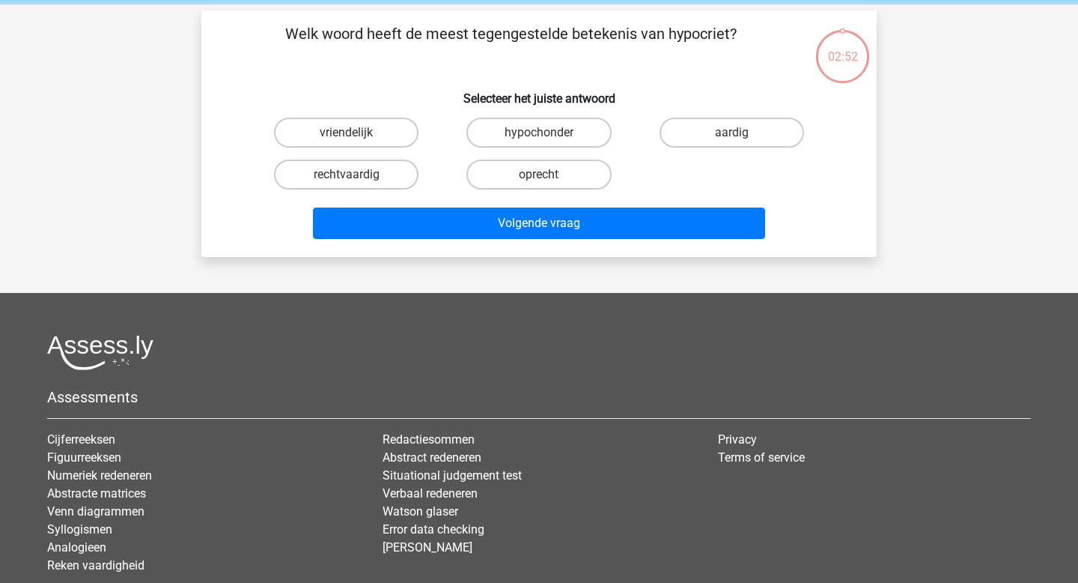
scroll to position [69, 0]
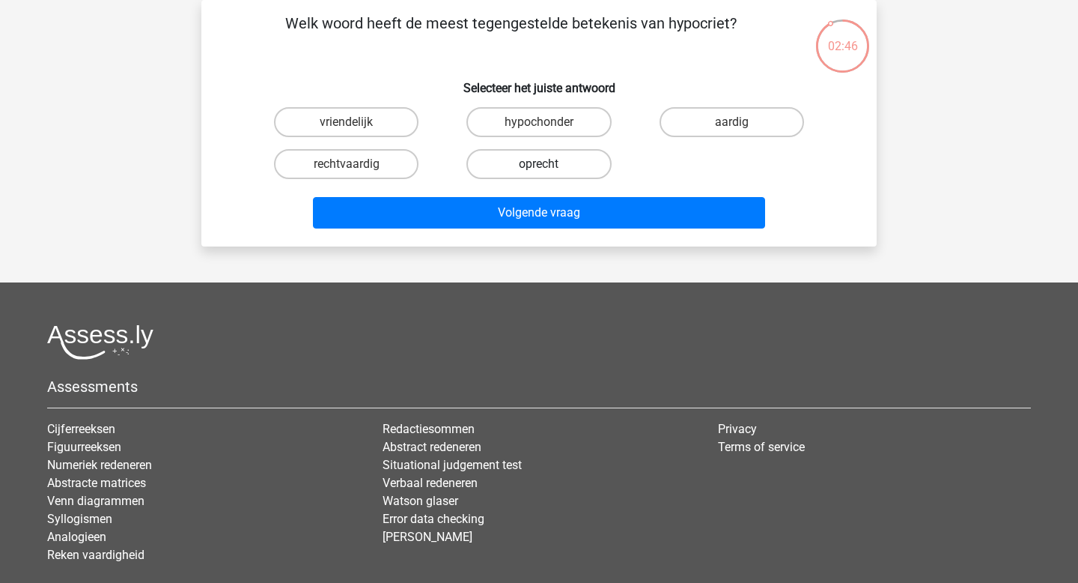
click at [531, 168] on label "oprecht" at bounding box center [539, 164] width 145 height 30
click at [539, 168] on input "oprecht" at bounding box center [544, 169] width 10 height 10
radio input "true"
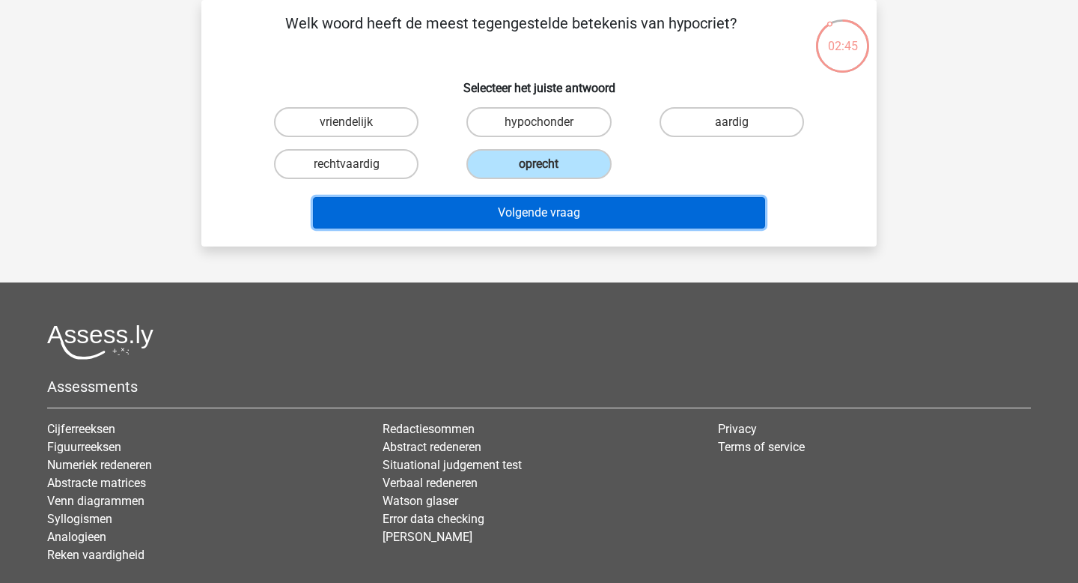
click at [534, 213] on button "Volgende vraag" at bounding box center [539, 212] width 453 height 31
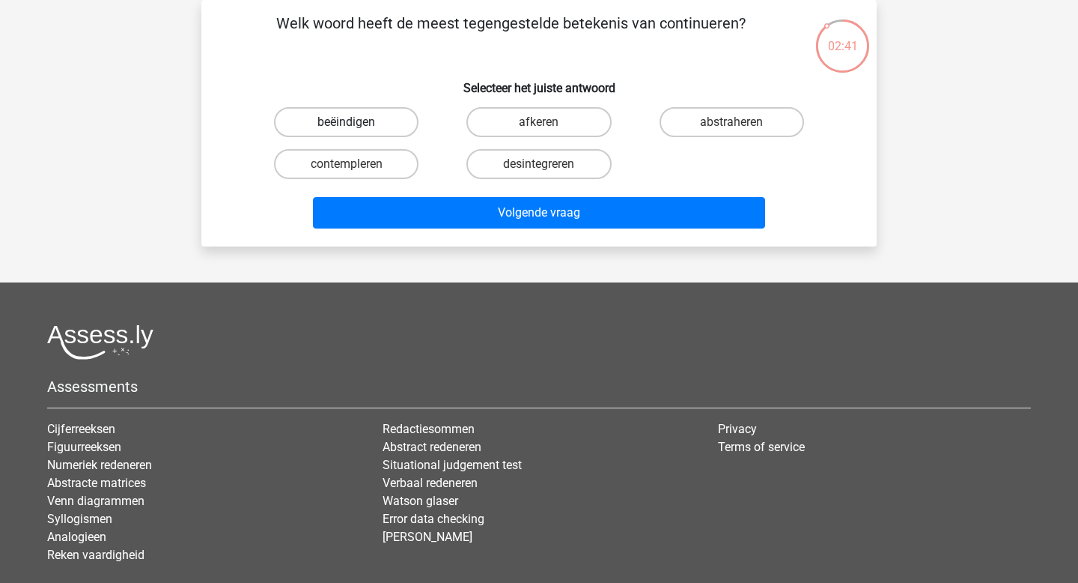
click at [407, 131] on label "beëindigen" at bounding box center [346, 122] width 145 height 30
click at [356, 131] on input "beëindigen" at bounding box center [352, 127] width 10 height 10
radio input "true"
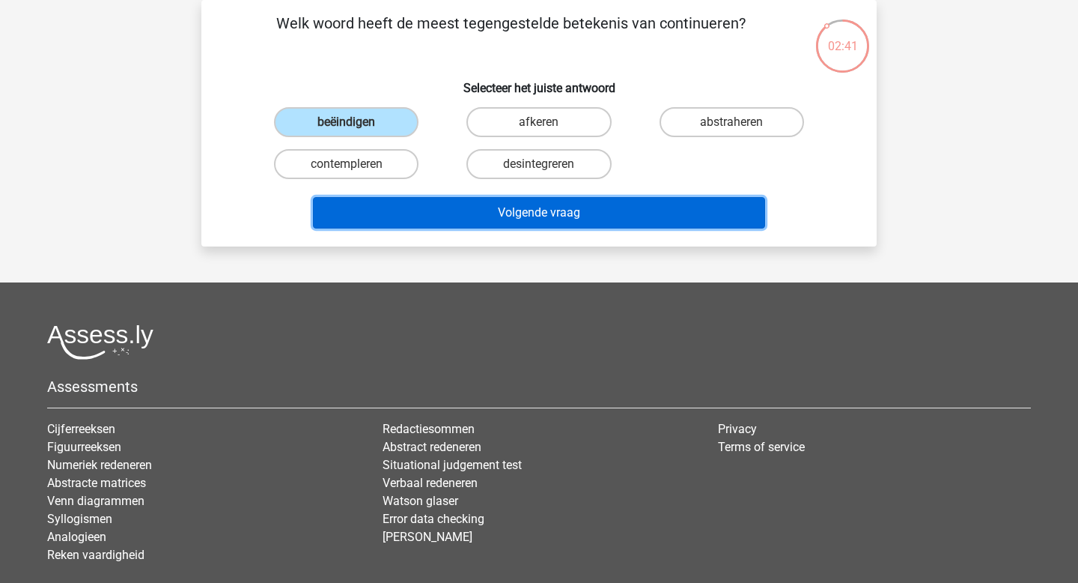
click at [449, 210] on button "Volgende vraag" at bounding box center [539, 212] width 453 height 31
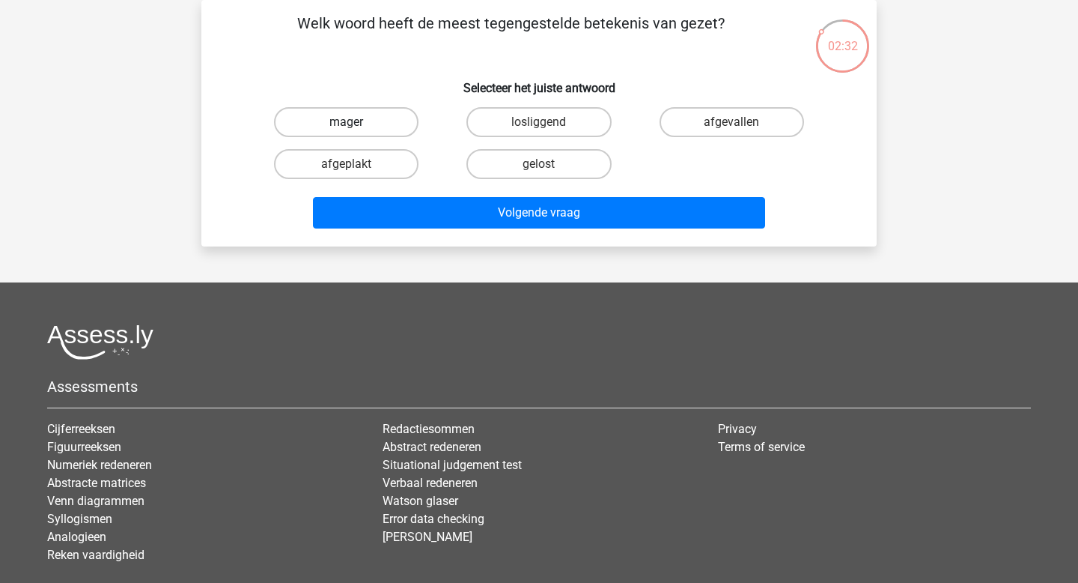
click at [396, 128] on label "mager" at bounding box center [346, 122] width 145 height 30
click at [356, 128] on input "mager" at bounding box center [352, 127] width 10 height 10
radio input "true"
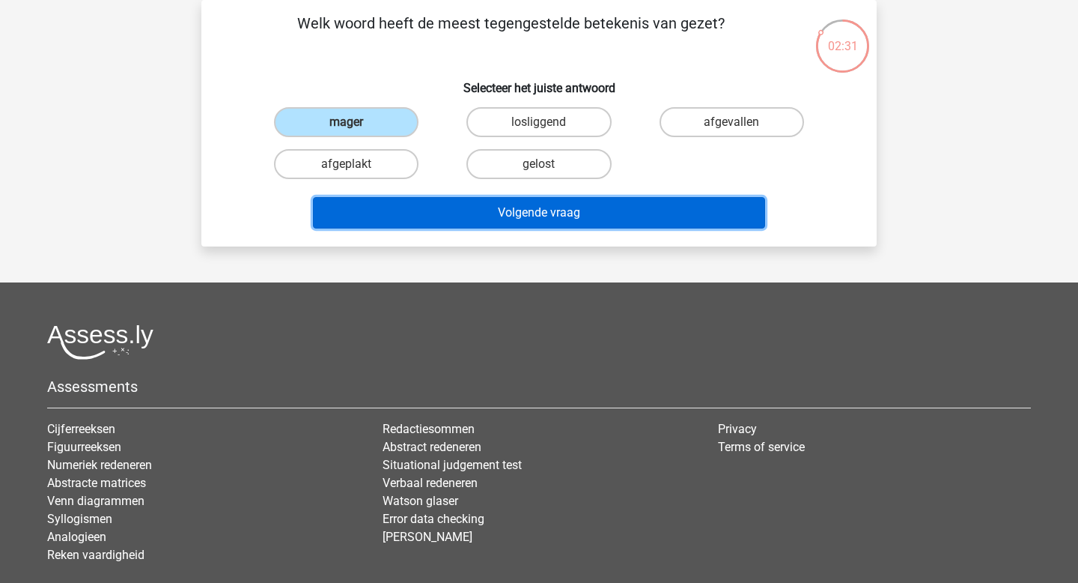
click at [444, 219] on button "Volgende vraag" at bounding box center [539, 212] width 453 height 31
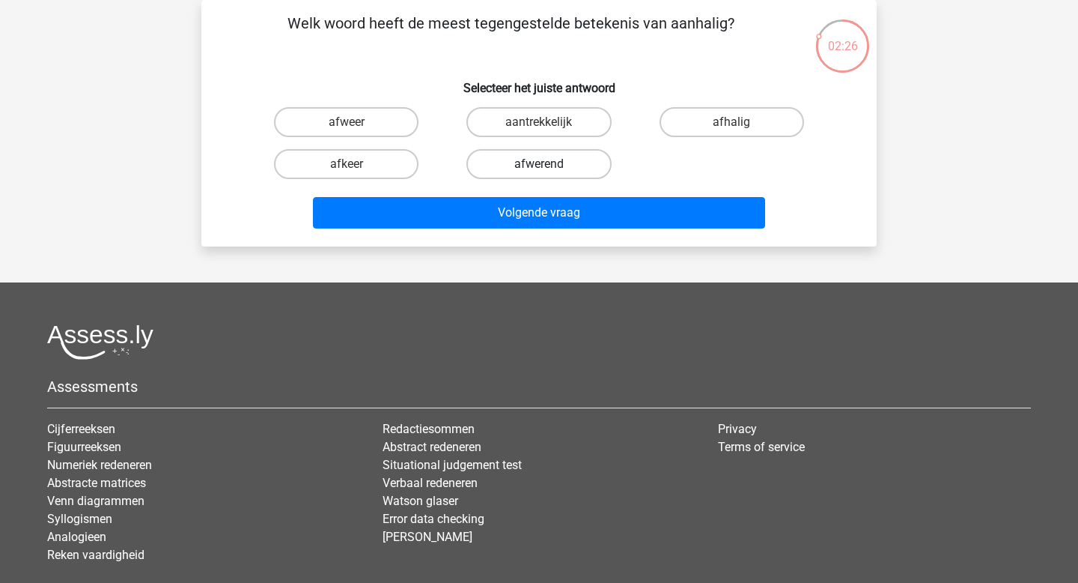
click at [532, 149] on label "afwerend" at bounding box center [539, 164] width 145 height 30
click at [539, 164] on input "afwerend" at bounding box center [544, 169] width 10 height 10
radio input "true"
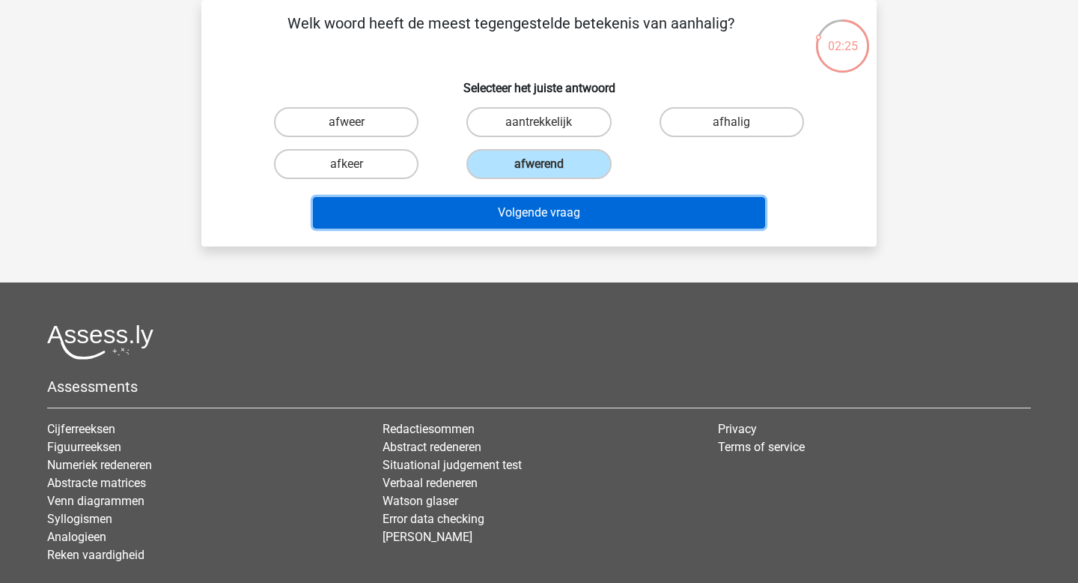
click at [529, 219] on button "Volgende vraag" at bounding box center [539, 212] width 453 height 31
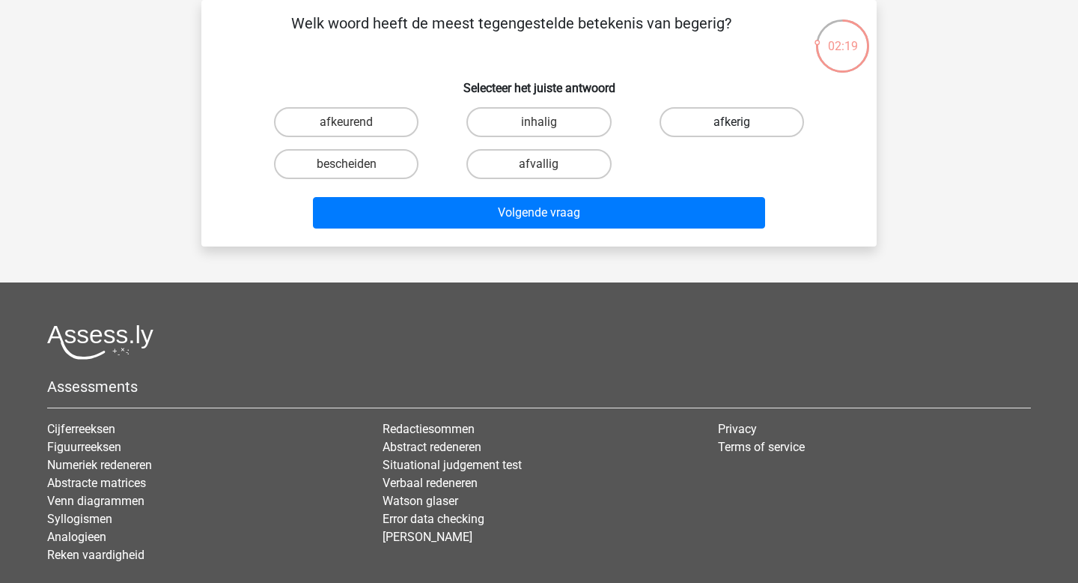
click at [686, 131] on label "afkerig" at bounding box center [732, 122] width 145 height 30
click at [732, 131] on input "afkerig" at bounding box center [737, 127] width 10 height 10
radio input "true"
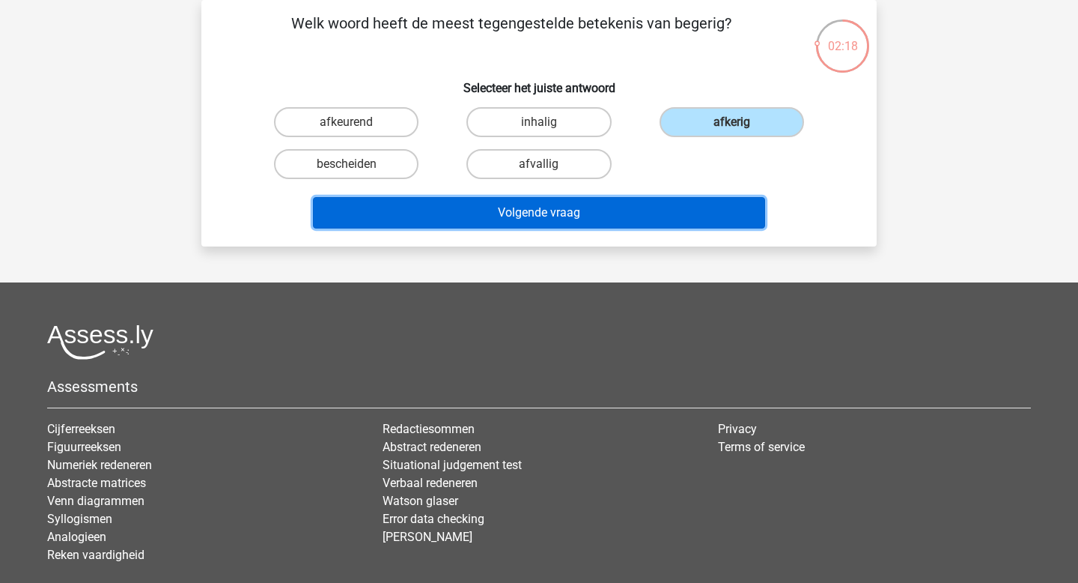
click at [663, 215] on button "Volgende vraag" at bounding box center [539, 212] width 453 height 31
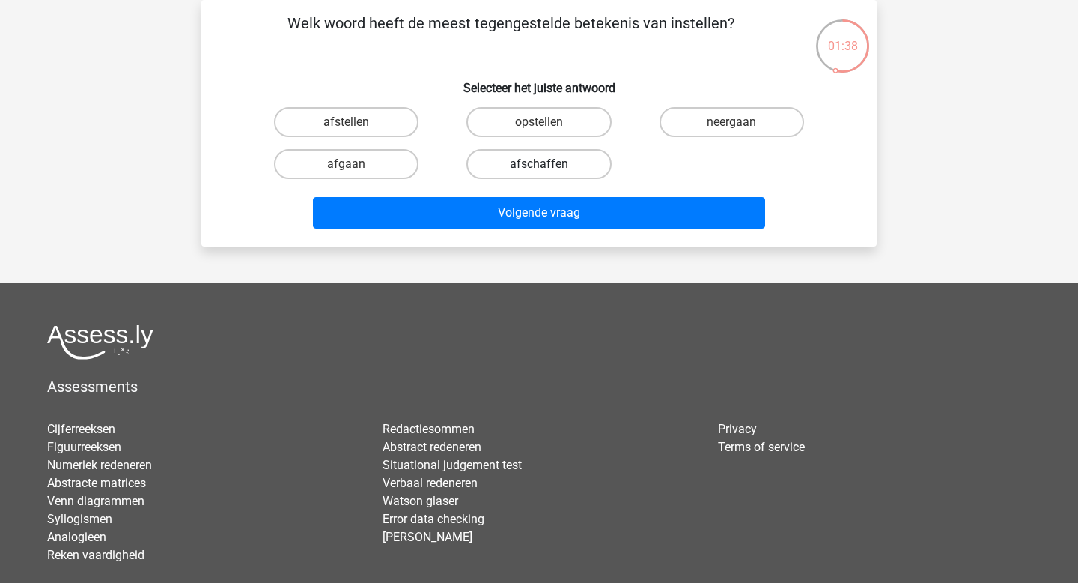
click at [565, 173] on label "afschaffen" at bounding box center [539, 164] width 145 height 30
click at [549, 173] on input "afschaffen" at bounding box center [544, 169] width 10 height 10
radio input "true"
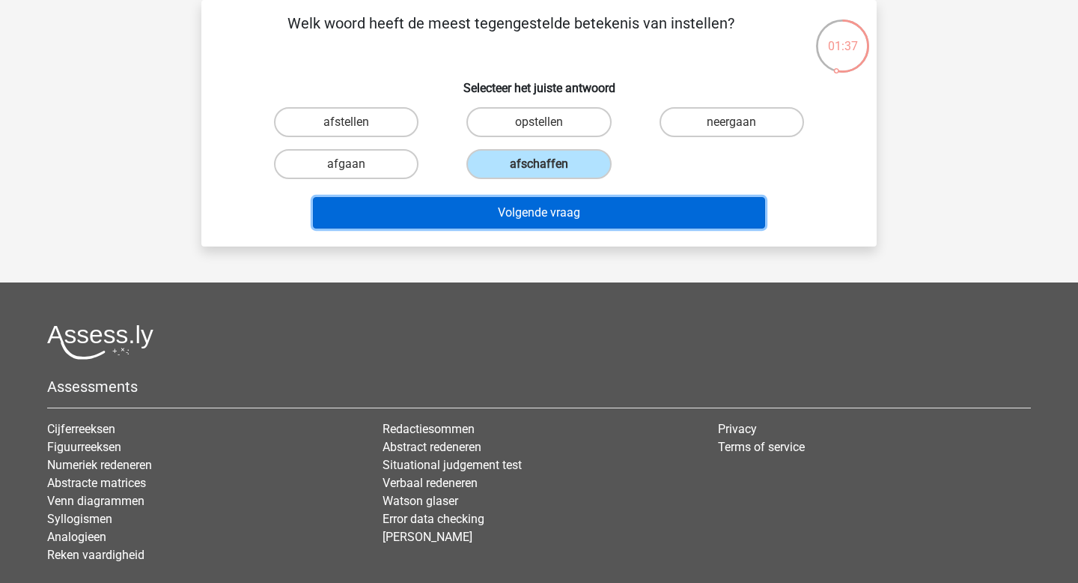
click at [571, 213] on button "Volgende vraag" at bounding box center [539, 212] width 453 height 31
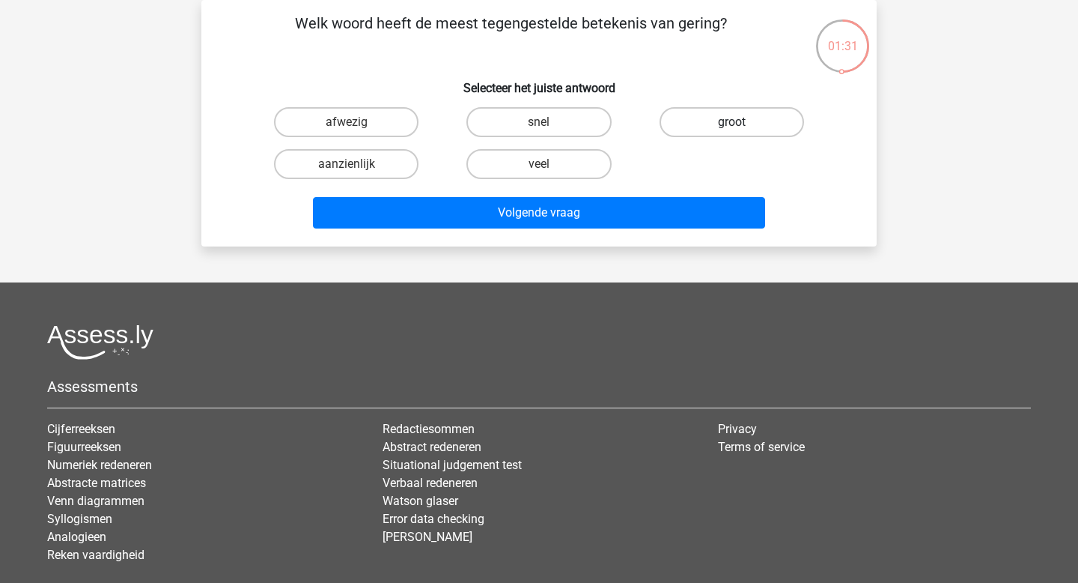
click at [686, 127] on label "groot" at bounding box center [732, 122] width 145 height 30
click at [732, 127] on input "groot" at bounding box center [737, 127] width 10 height 10
radio input "true"
click at [658, 234] on div "Volgende vraag" at bounding box center [539, 215] width 578 height 37
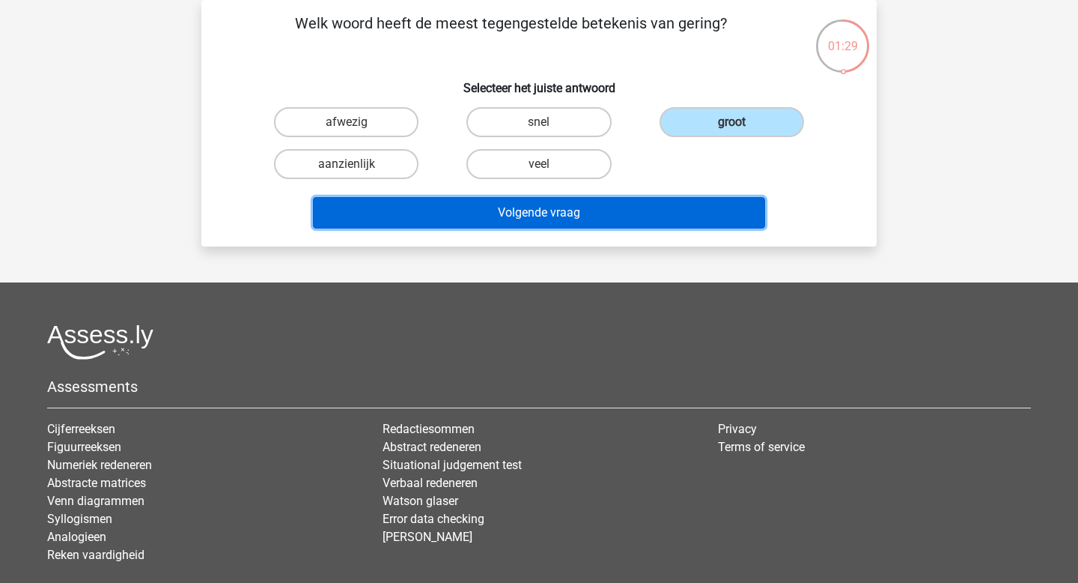
click at [667, 207] on button "Volgende vraag" at bounding box center [539, 212] width 453 height 31
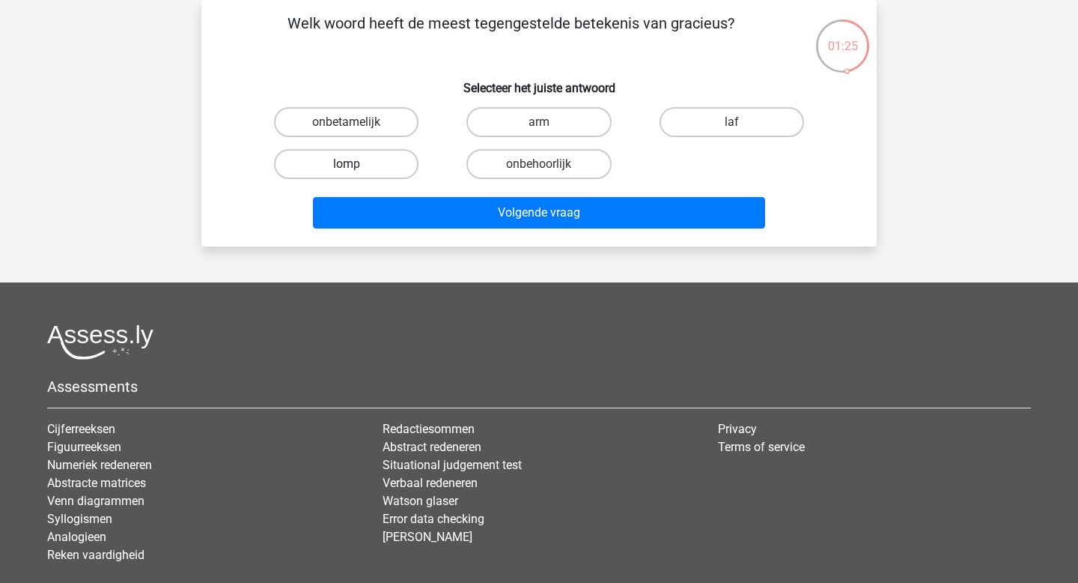
click at [370, 169] on label "lomp" at bounding box center [346, 164] width 145 height 30
click at [356, 169] on input "lomp" at bounding box center [352, 169] width 10 height 10
radio input "true"
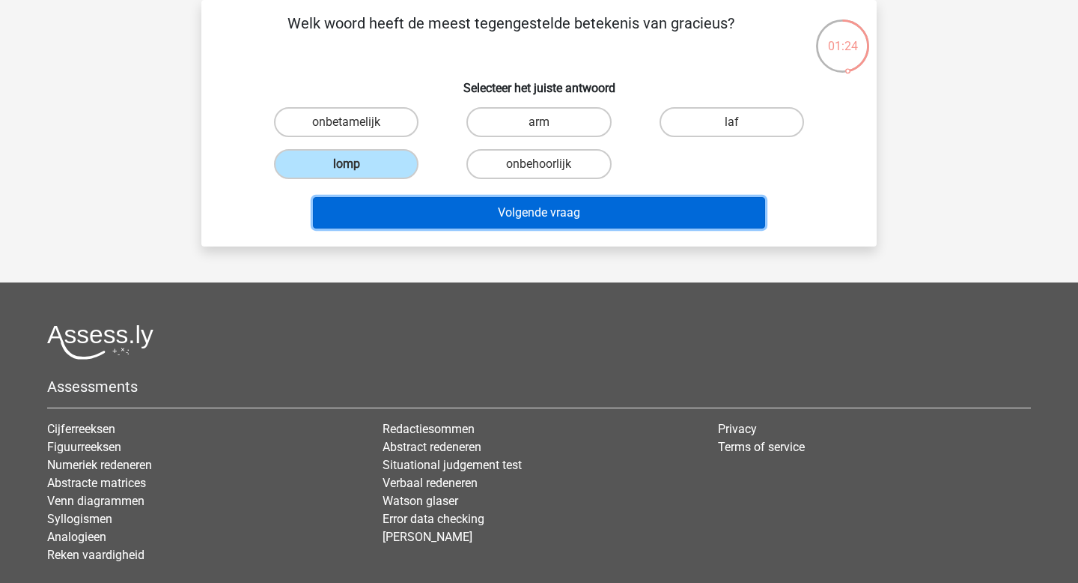
click at [413, 216] on button "Volgende vraag" at bounding box center [539, 212] width 453 height 31
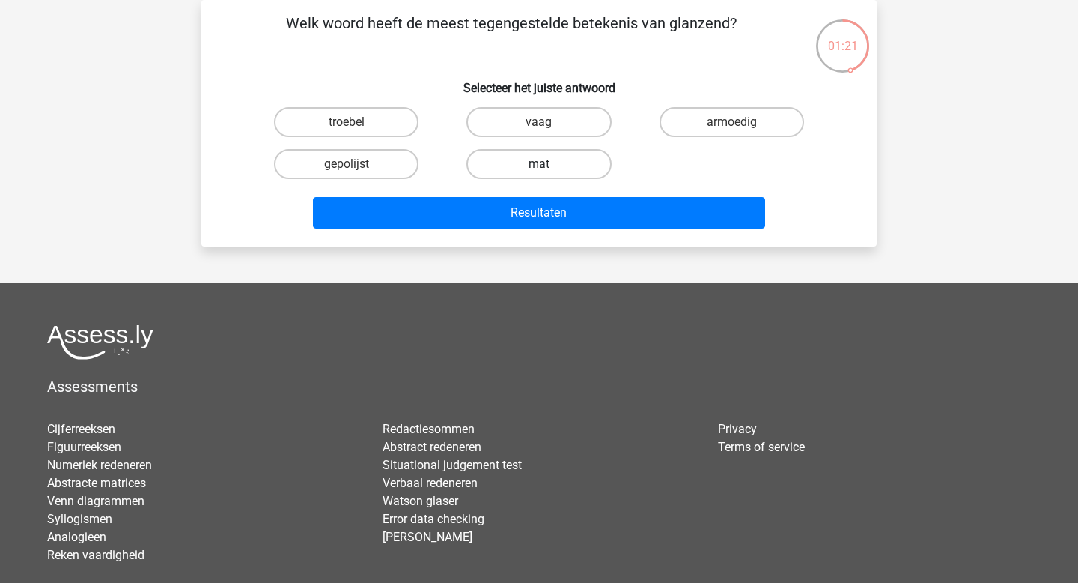
click at [493, 172] on label "mat" at bounding box center [539, 164] width 145 height 30
click at [539, 172] on input "mat" at bounding box center [544, 169] width 10 height 10
radio input "true"
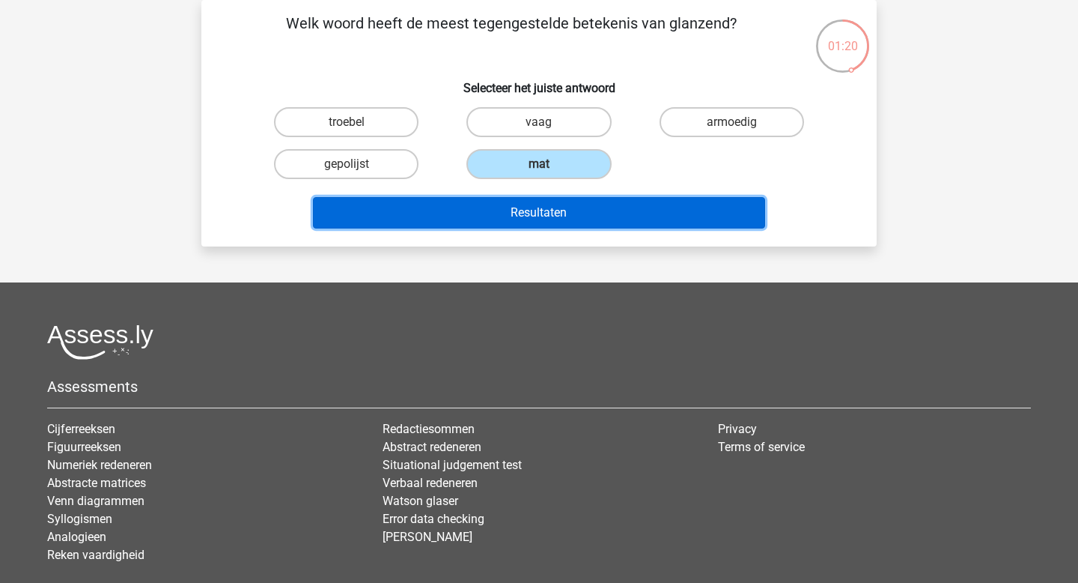
click at [494, 214] on button "Resultaten" at bounding box center [539, 212] width 453 height 31
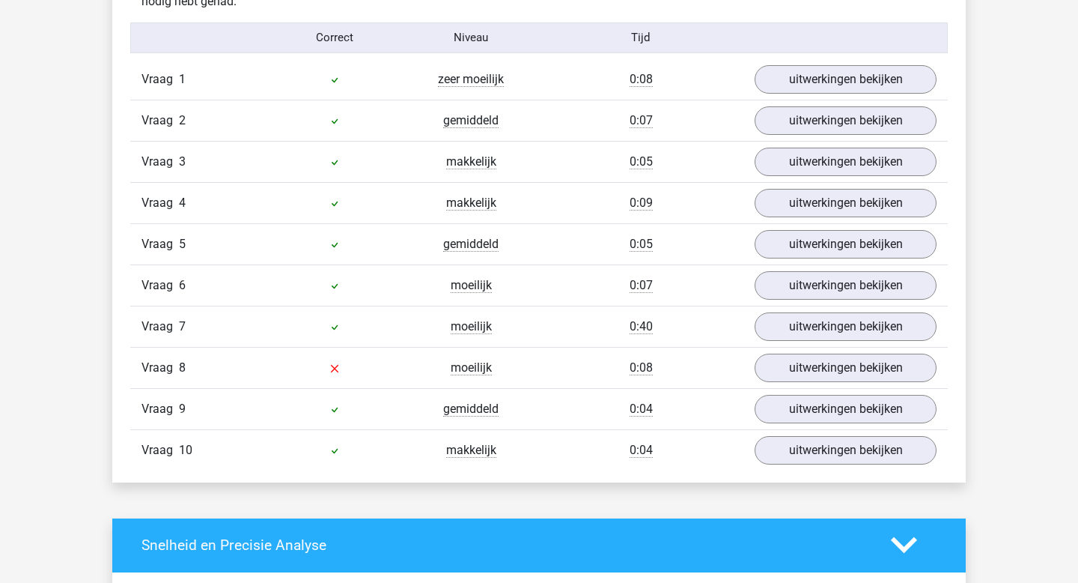
scroll to position [1263, 0]
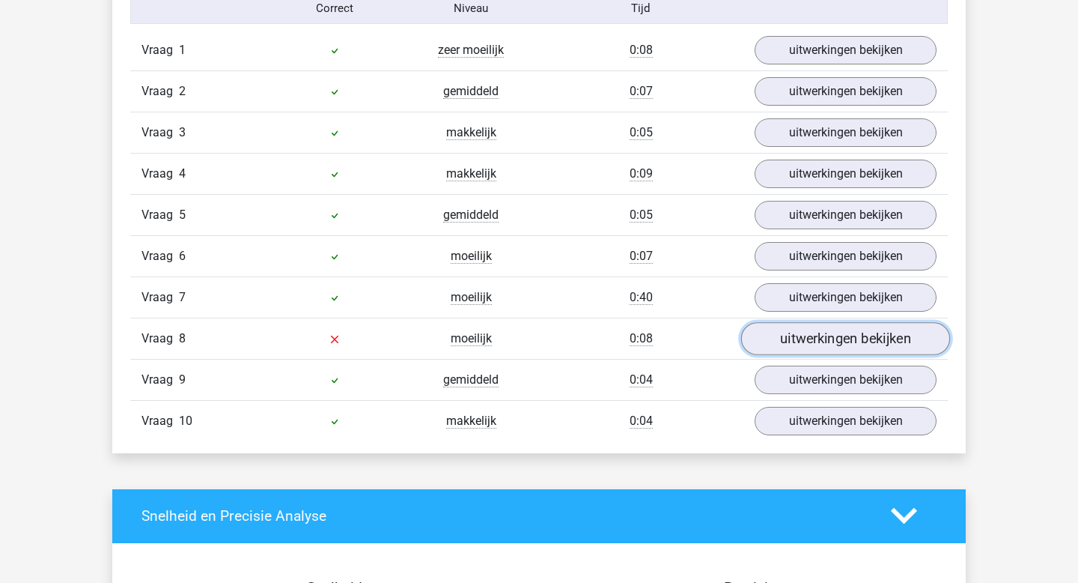
click at [813, 347] on link "uitwerkingen bekijken" at bounding box center [845, 338] width 209 height 33
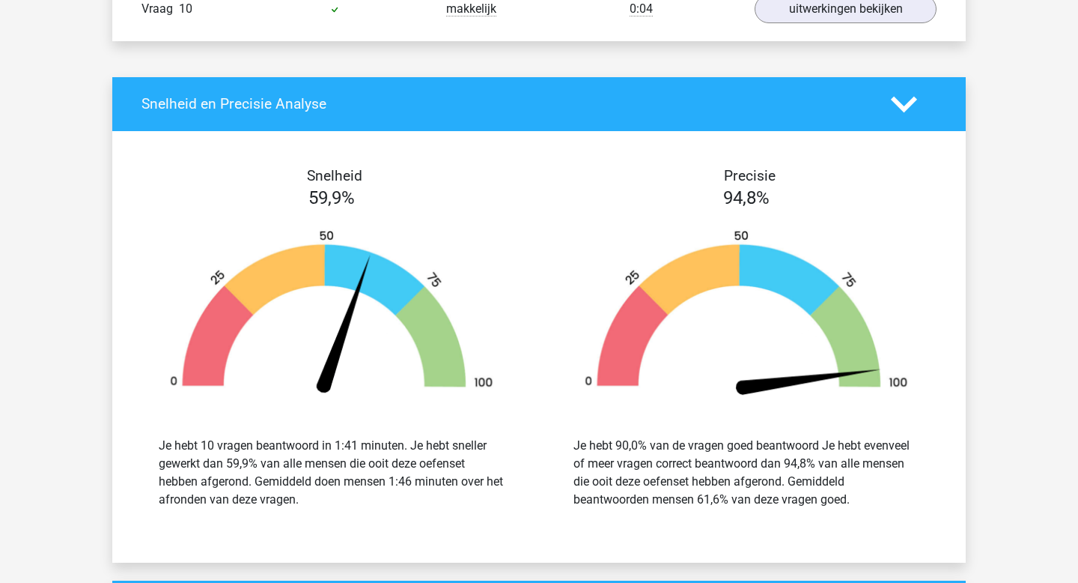
scroll to position [1931, 0]
